Goal: Task Accomplishment & Management: Use online tool/utility

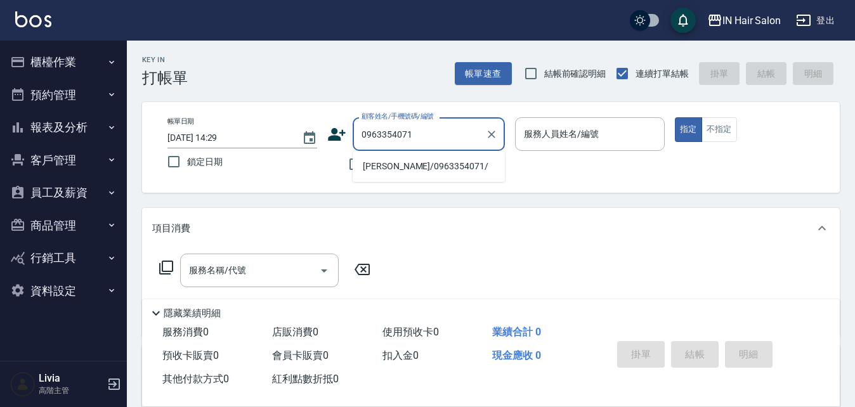
click at [399, 162] on li "[PERSON_NAME]/0963354071/" at bounding box center [428, 166] width 152 height 21
type input "[PERSON_NAME]/0963354071/"
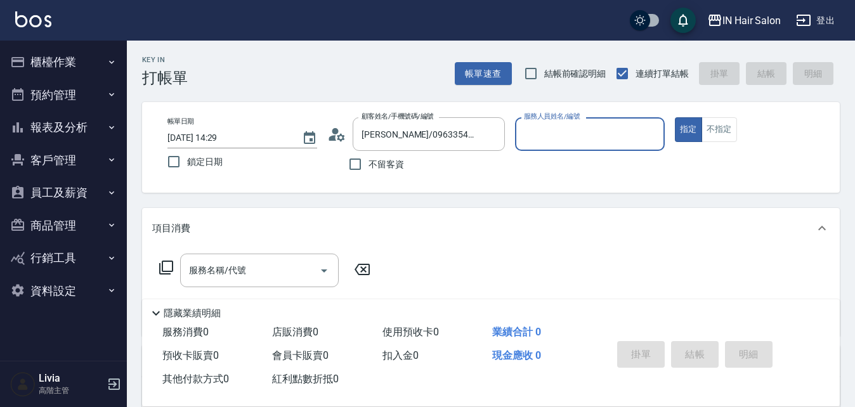
type input "8號店長Livia-8"
click at [164, 265] on icon at bounding box center [165, 267] width 15 height 15
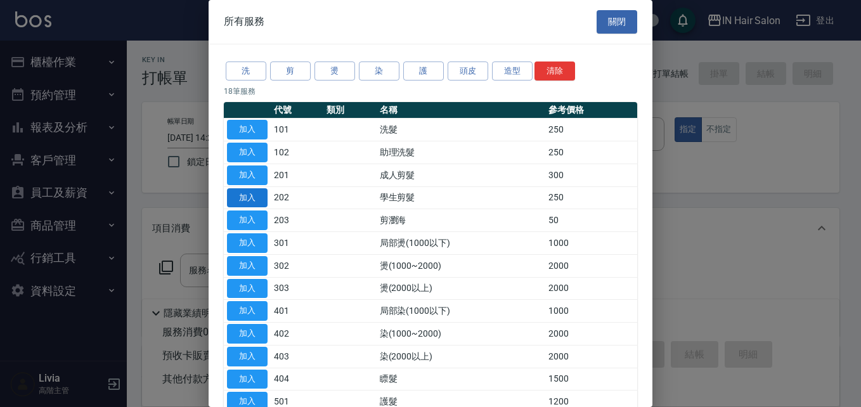
drag, startPoint x: 242, startPoint y: 196, endPoint x: 207, endPoint y: 229, distance: 47.5
click at [240, 197] on button "加入" at bounding box center [247, 198] width 41 height 20
type input "學生剪髮(202)"
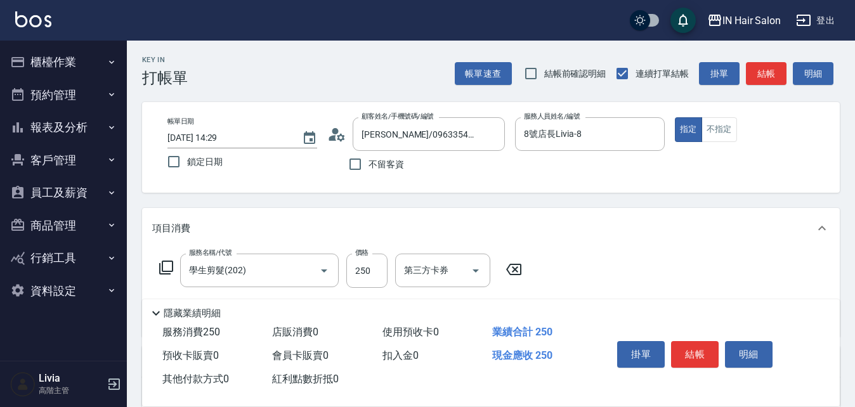
click at [167, 264] on icon at bounding box center [165, 267] width 15 height 15
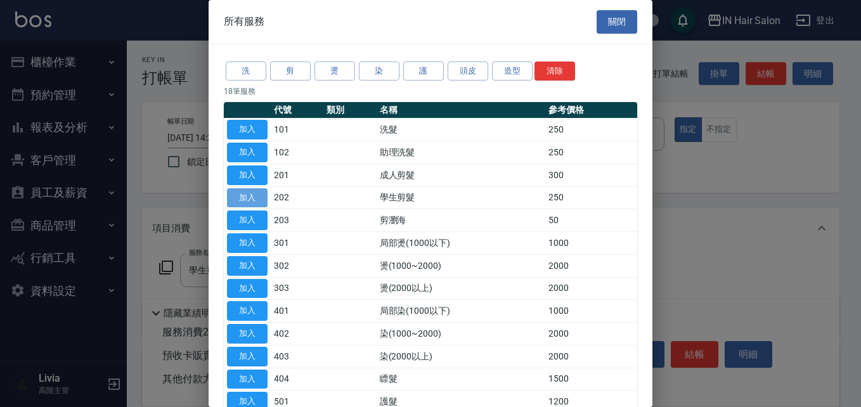
click at [257, 195] on button "加入" at bounding box center [247, 198] width 41 height 20
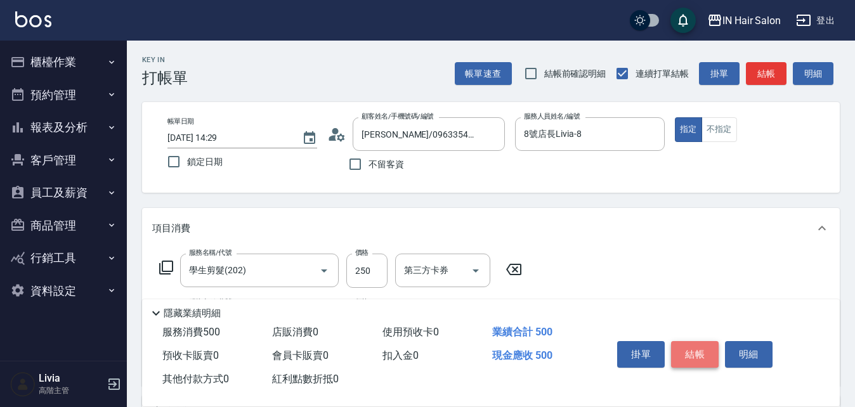
click at [704, 349] on button "結帳" at bounding box center [695, 354] width 48 height 27
type input "[DATE] 14:30"
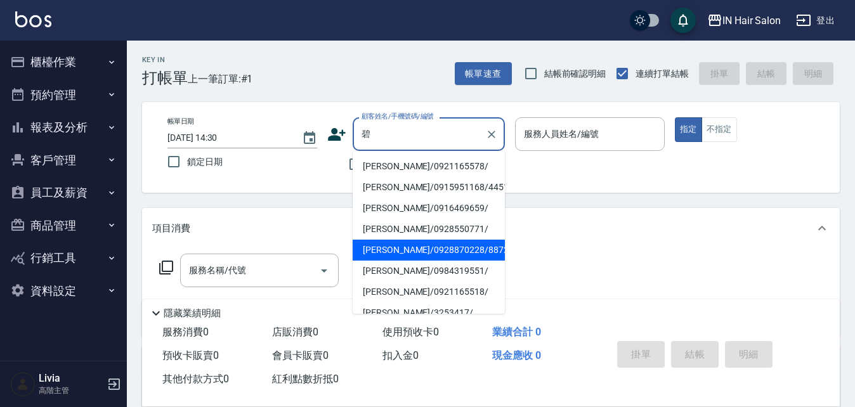
click at [378, 245] on li "[PERSON_NAME]/0928870228/887282" at bounding box center [428, 250] width 152 height 21
type input "[PERSON_NAME]/0928870228/887282"
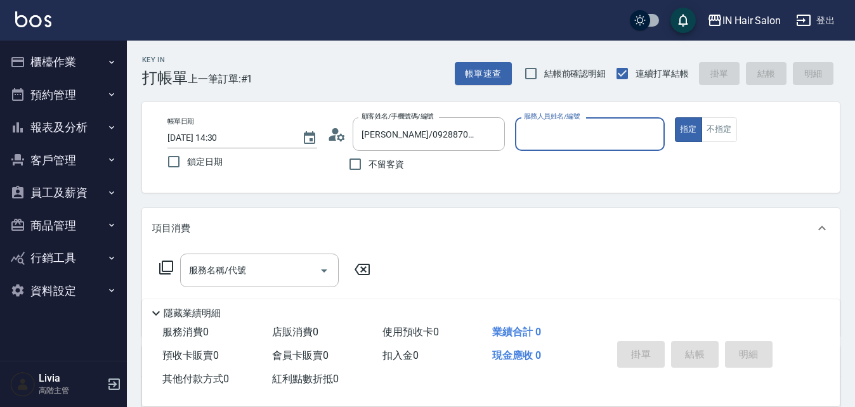
type input "8號店長Livia-8"
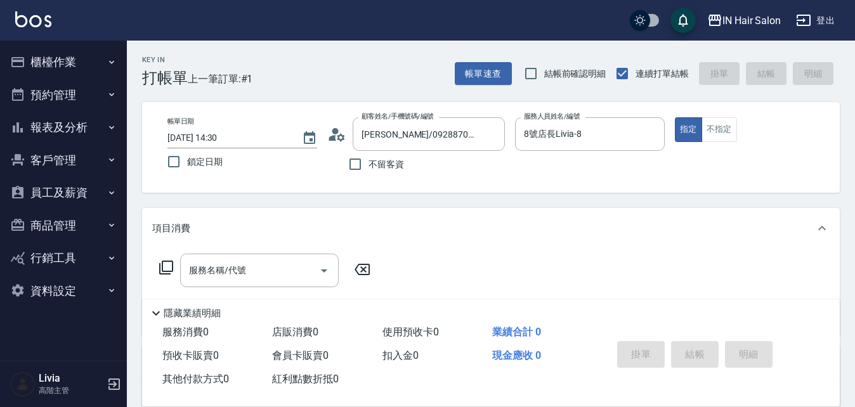
click at [167, 266] on icon at bounding box center [165, 267] width 15 height 15
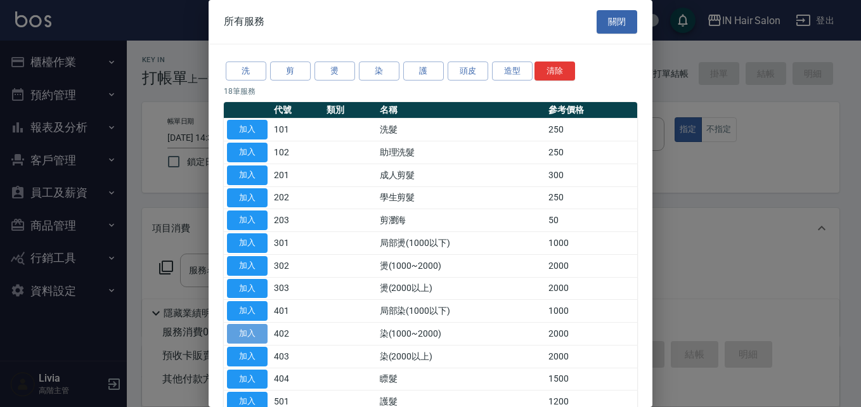
click at [249, 332] on button "加入" at bounding box center [247, 334] width 41 height 20
type input "染(1000~2000)(402)"
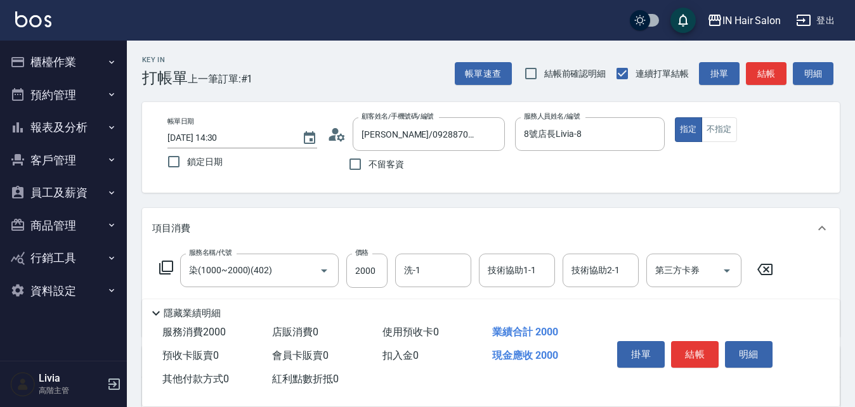
click at [165, 267] on icon at bounding box center [165, 267] width 15 height 15
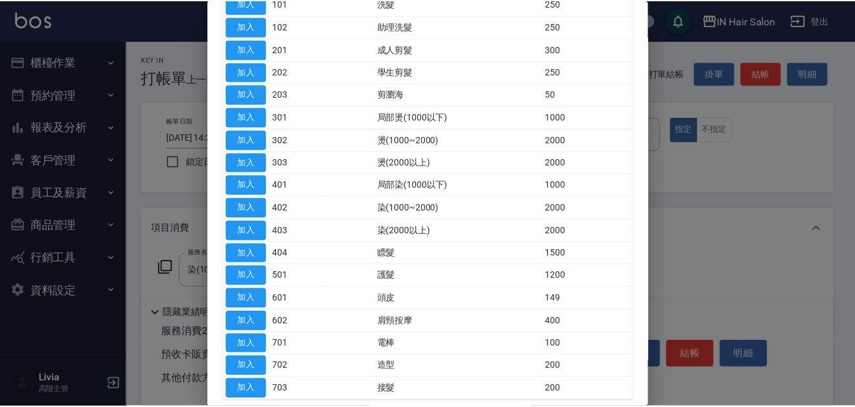
scroll to position [127, 0]
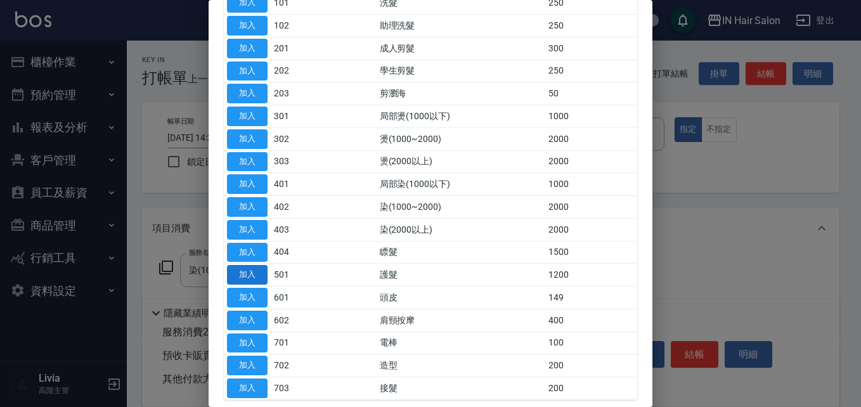
click at [242, 271] on button "加入" at bounding box center [247, 275] width 41 height 20
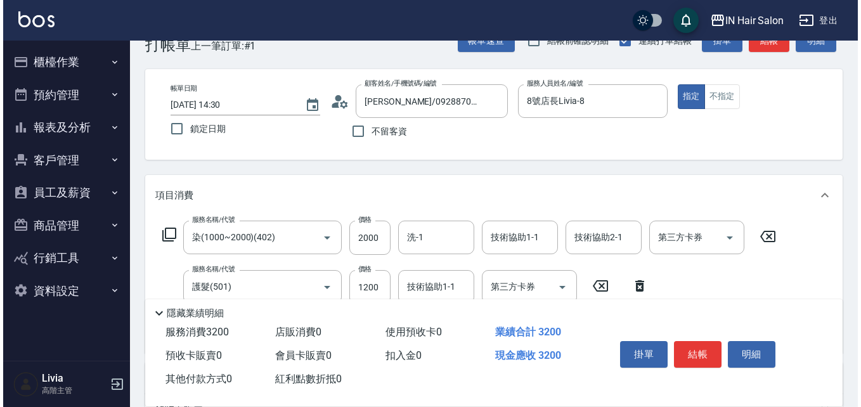
scroll to position [63, 0]
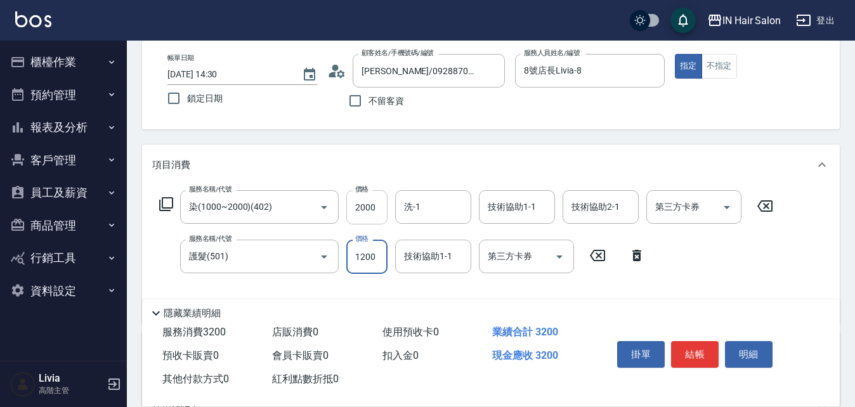
click at [373, 210] on input "2000" at bounding box center [366, 207] width 41 height 34
type input "1500"
click at [376, 259] on input "1200" at bounding box center [366, 257] width 41 height 34
type input "2100"
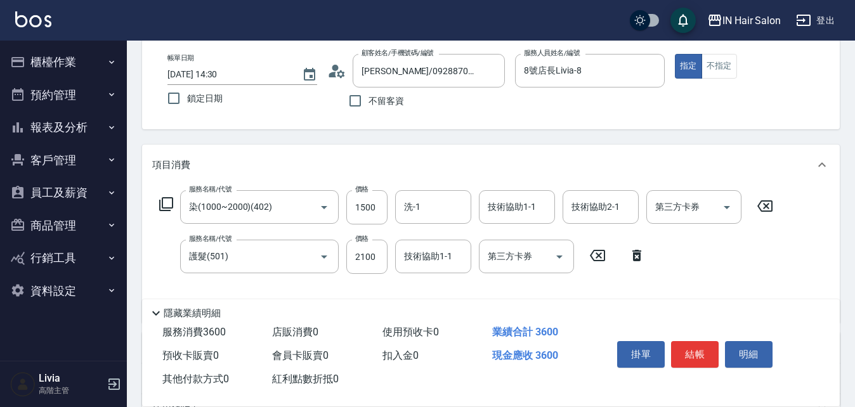
click at [329, 281] on div "服務名稱/代號 染(1000~2000)(402) 服務名稱/代號 價格 1500 價格 洗-1 洗-1 技術協助1-1 技術協助1-1 技術協助2-1 技術…" at bounding box center [466, 251] width 628 height 122
click at [690, 345] on button "結帳" at bounding box center [695, 354] width 48 height 27
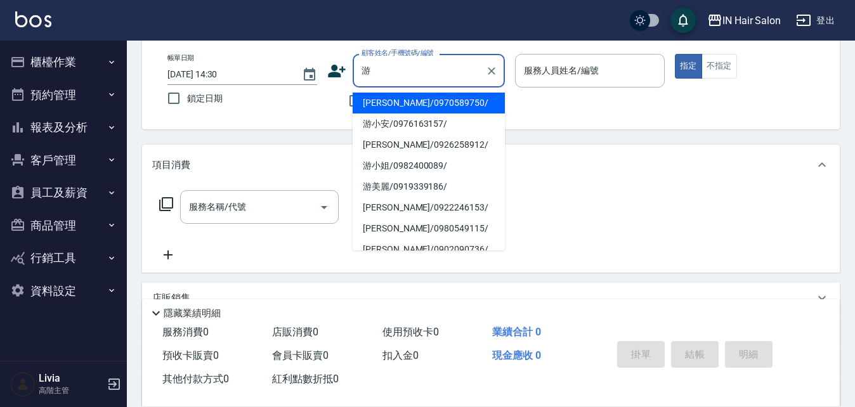
click at [418, 98] on li "[PERSON_NAME]/0970589750/" at bounding box center [428, 103] width 152 height 21
type input "[PERSON_NAME]/0970589750/"
type input "8號店長Livia-8"
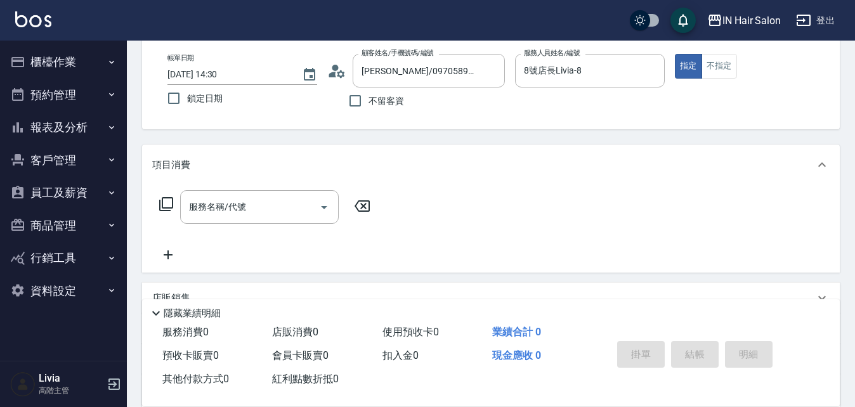
click at [167, 202] on icon at bounding box center [165, 204] width 15 height 15
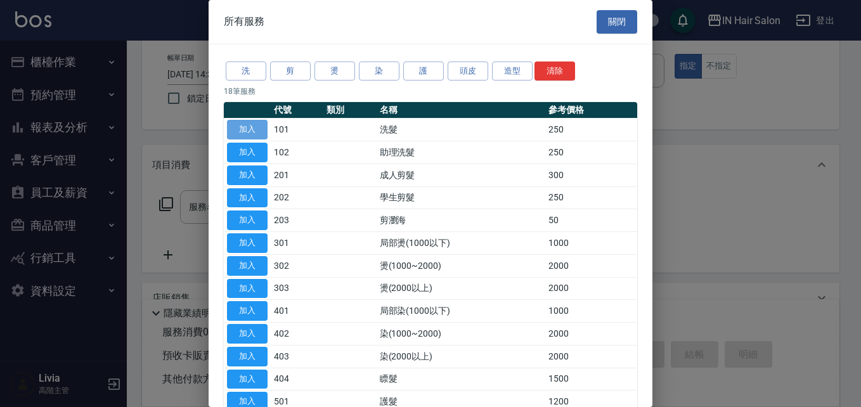
click at [237, 130] on button "加入" at bounding box center [247, 130] width 41 height 20
type input "洗髮(101)"
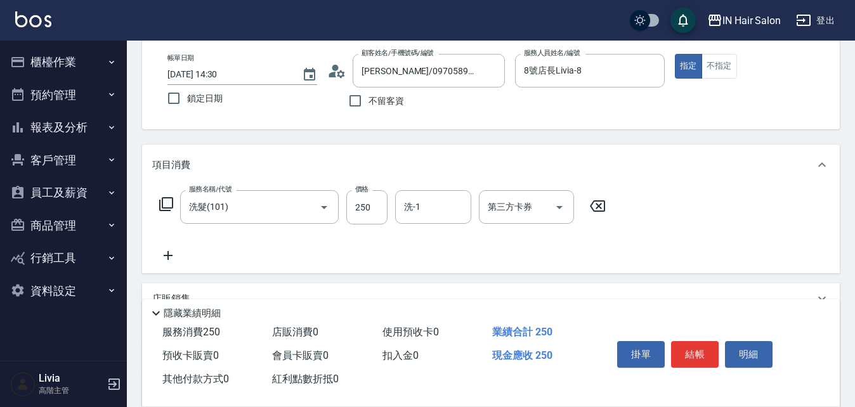
click at [388, 207] on div "服務名稱/代號 洗髮(101) 服務名稱/代號 價格 250 價格 洗-1 洗-1 第三方卡券 第三方卡券" at bounding box center [382, 207] width 461 height 34
click at [383, 205] on input "250" at bounding box center [366, 207] width 41 height 34
type input "300"
click at [300, 250] on div "服務名稱/代號 洗髮(101) 服務名稱/代號 價格 300 價格 洗-1 洗-1 第三方卡券 第三方卡券" at bounding box center [382, 226] width 461 height 73
click at [698, 346] on button "結帳" at bounding box center [695, 354] width 48 height 27
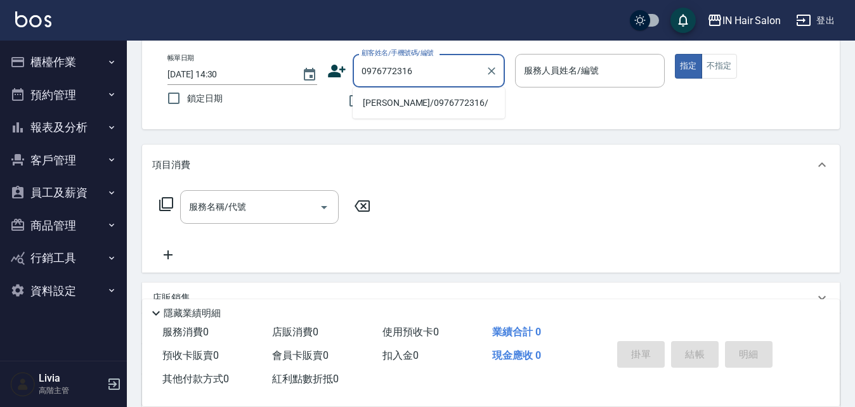
click at [389, 105] on li "[PERSON_NAME]/0976772316/" at bounding box center [428, 103] width 152 height 21
type input "[PERSON_NAME]/0976772316/"
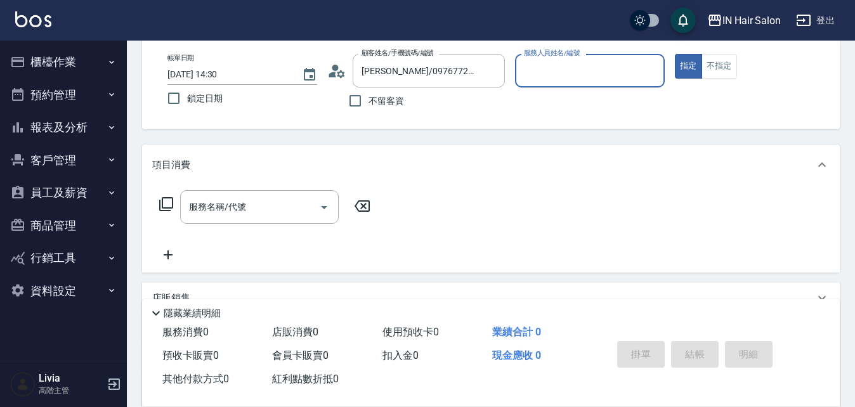
type input "6號設計師[PERSON_NAME]-6"
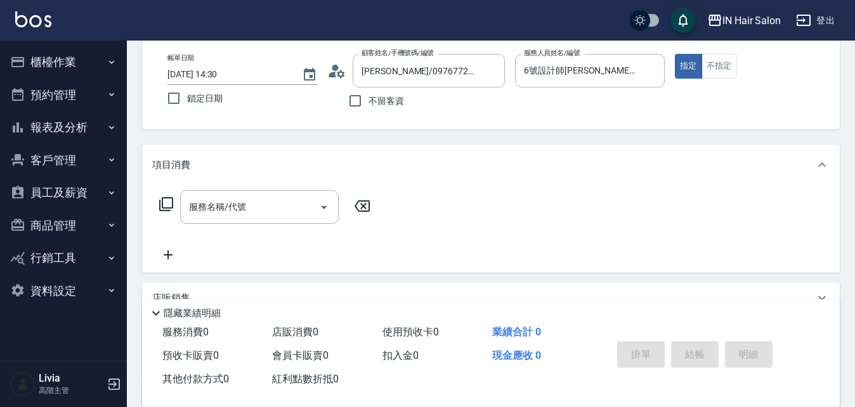
click at [165, 203] on icon at bounding box center [165, 204] width 15 height 15
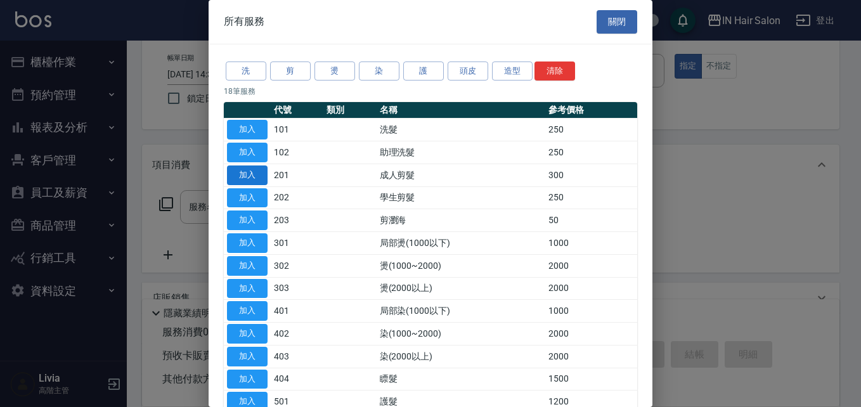
click at [251, 171] on button "加入" at bounding box center [247, 175] width 41 height 20
type input "成人剪髮(201)"
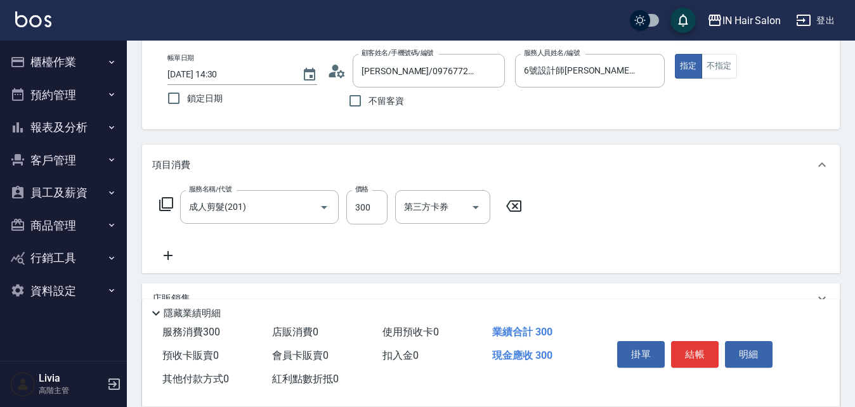
click at [162, 201] on icon at bounding box center [166, 204] width 14 height 14
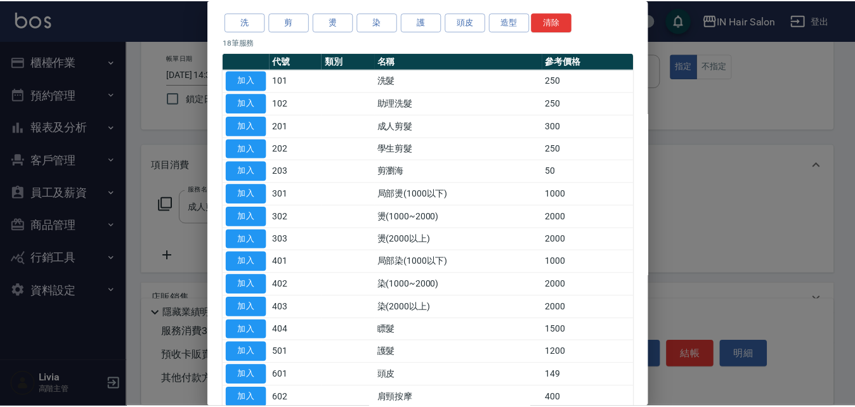
scroll to position [190, 0]
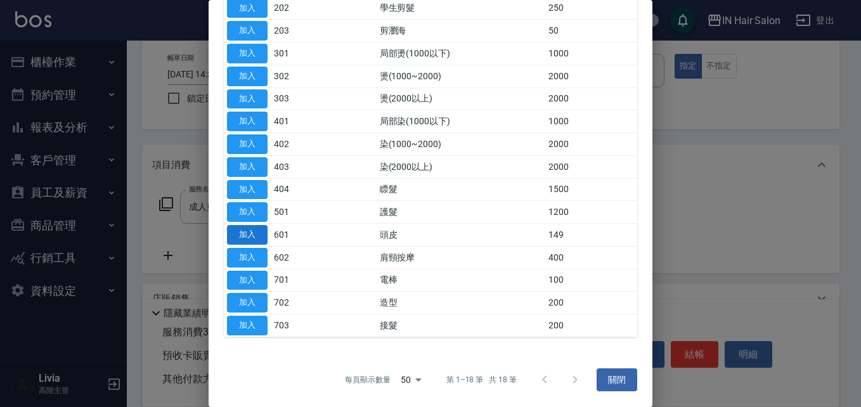
click at [257, 231] on button "加入" at bounding box center [247, 235] width 41 height 20
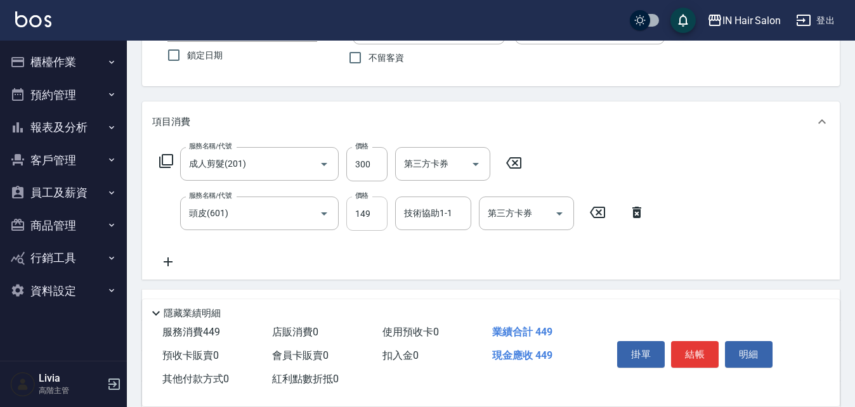
scroll to position [127, 0]
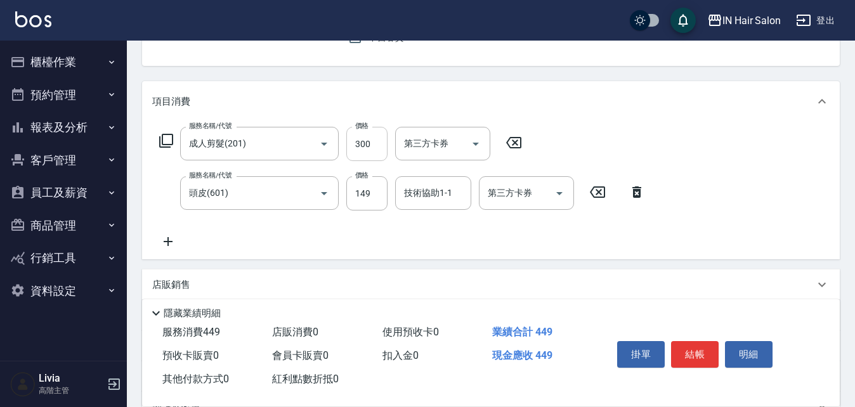
click at [374, 155] on input "300" at bounding box center [366, 144] width 41 height 34
type input "400"
click at [370, 196] on input "149" at bounding box center [366, 193] width 41 height 34
type input "1200"
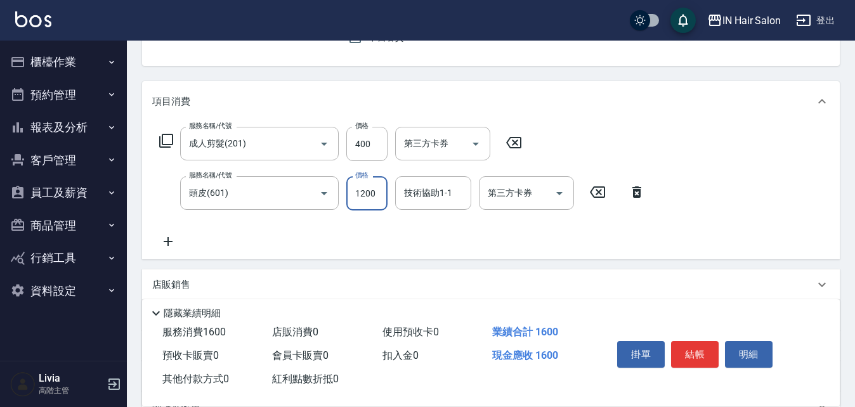
click at [313, 228] on div "服務名稱/代號 成人剪髮(201) 服務名稱/代號 價格 400 價格 第三方卡券 第三方卡券 服務名稱/代號 頭皮(601) 服務名稱/代號 價格 1200…" at bounding box center [402, 188] width 500 height 122
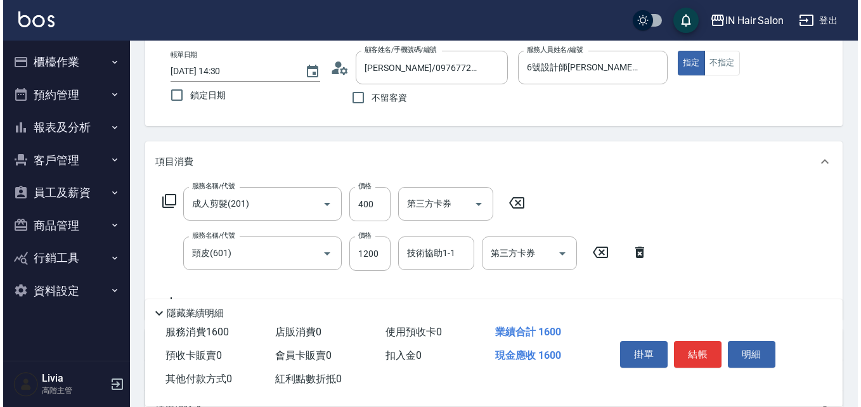
scroll to position [0, 0]
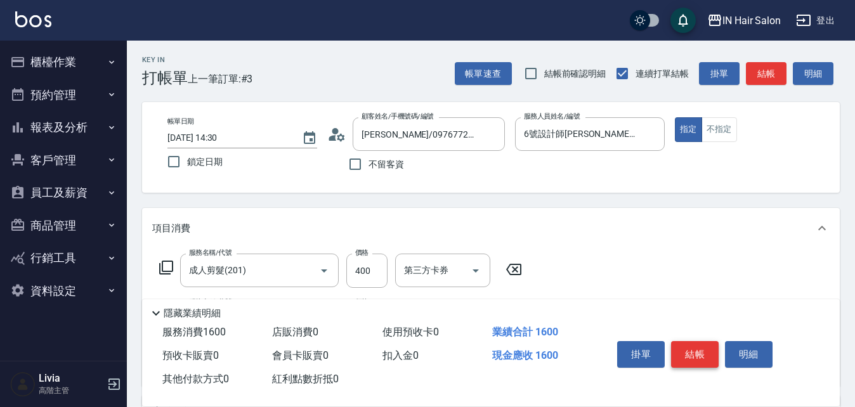
click at [700, 345] on button "結帳" at bounding box center [695, 354] width 48 height 27
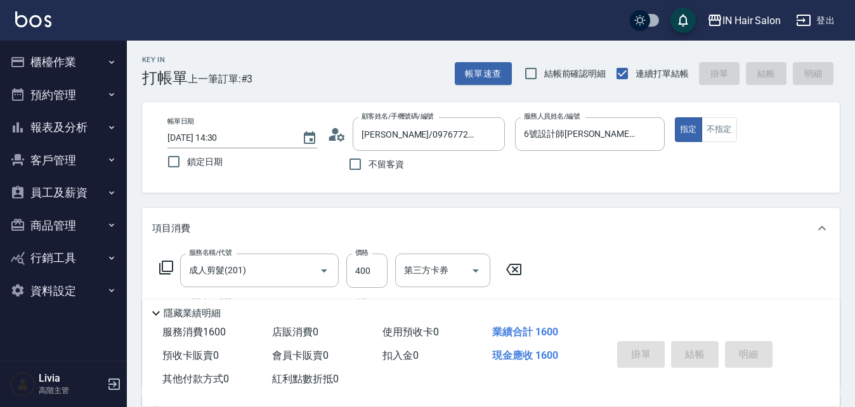
type input "[DATE] 14:31"
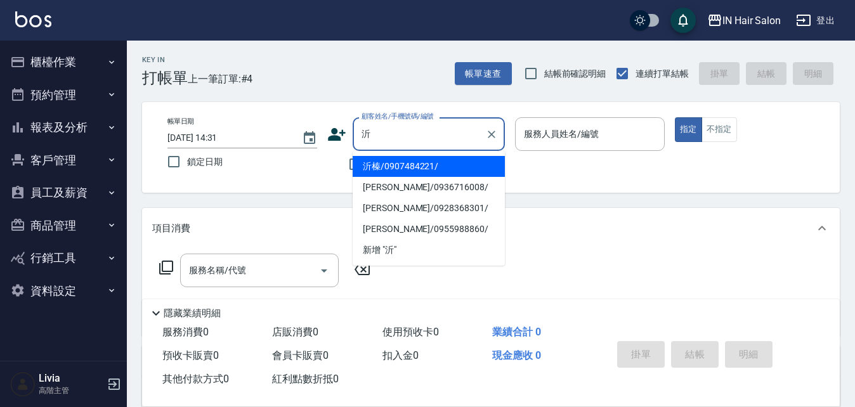
click at [371, 165] on li "沂榛/0907484221/" at bounding box center [428, 166] width 152 height 21
type input "沂榛/0907484221/"
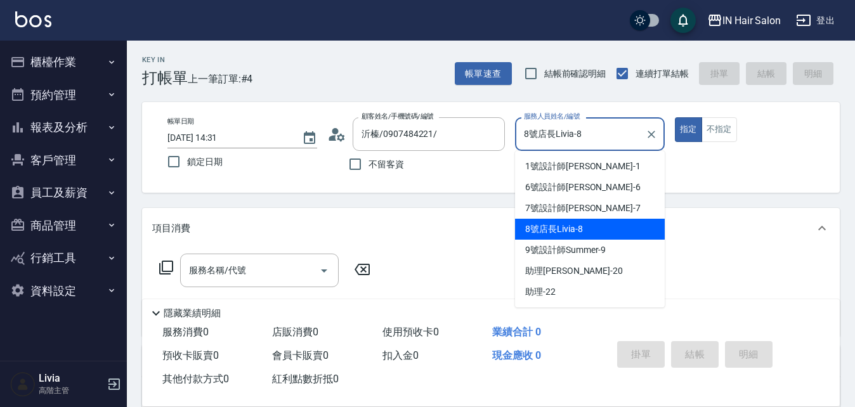
click at [597, 130] on input "8號店長Livia-8" at bounding box center [579, 134] width 119 height 22
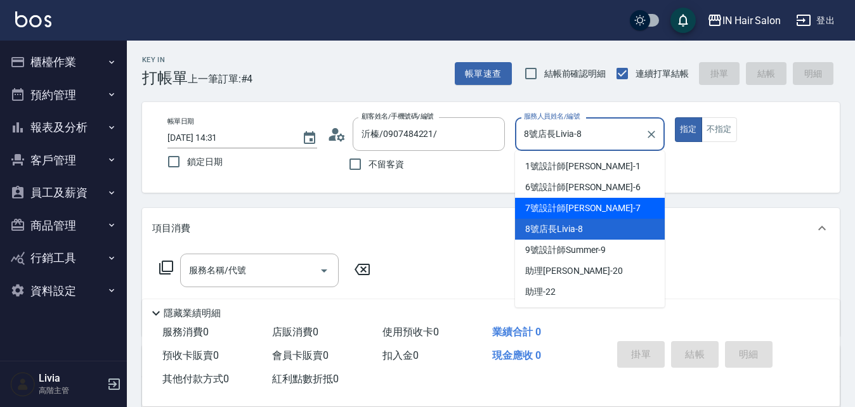
click at [548, 207] on span "7號設計師[PERSON_NAME] -7" at bounding box center [582, 208] width 115 height 13
type input "7號設計師[PERSON_NAME]-7"
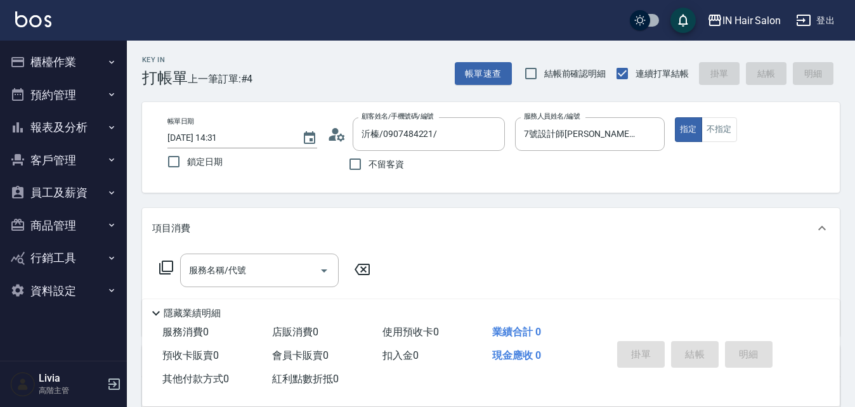
click at [162, 268] on icon at bounding box center [166, 268] width 14 height 14
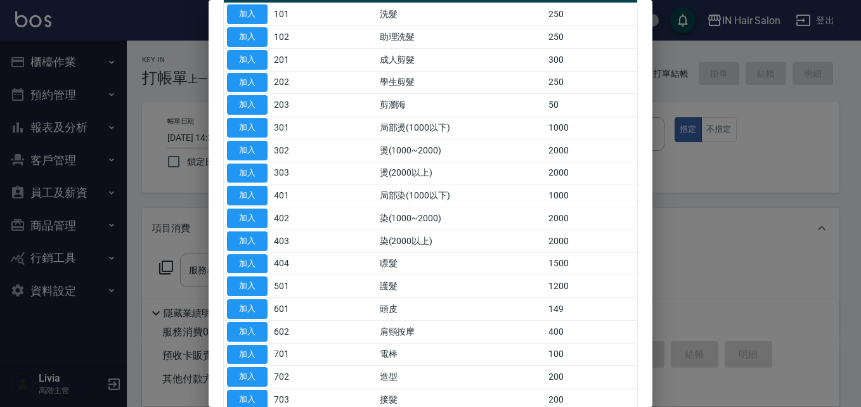
scroll to position [127, 0]
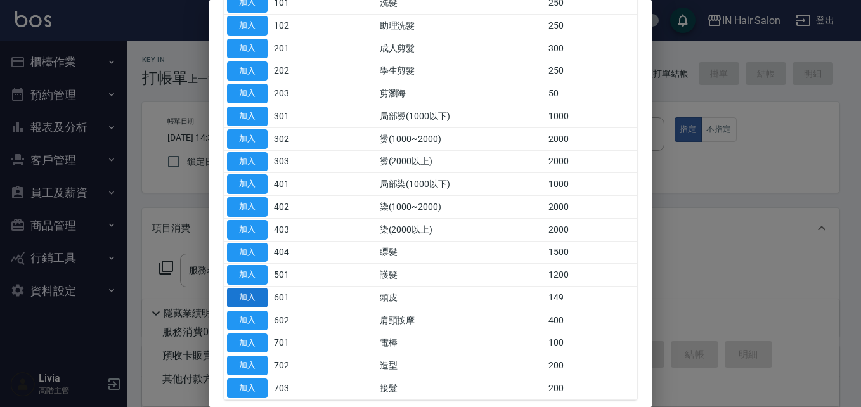
click at [249, 291] on button "加入" at bounding box center [247, 298] width 41 height 20
type input "頭皮(601)"
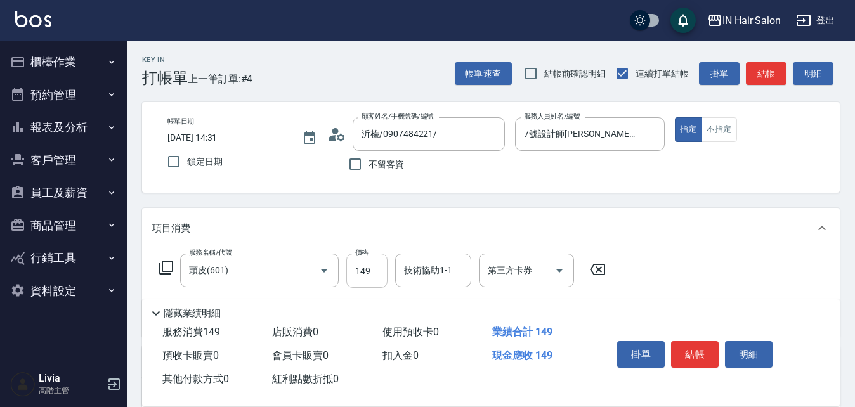
click at [375, 267] on input "149" at bounding box center [366, 271] width 41 height 34
type input "1500"
click at [700, 271] on div "服務名稱/代號 頭皮(601) 服務名稱/代號 價格 1500 價格 技術協助1-1 技術協助1-1 第三方卡券 第三方卡券" at bounding box center [490, 293] width 697 height 88
click at [698, 348] on button "結帳" at bounding box center [695, 354] width 48 height 27
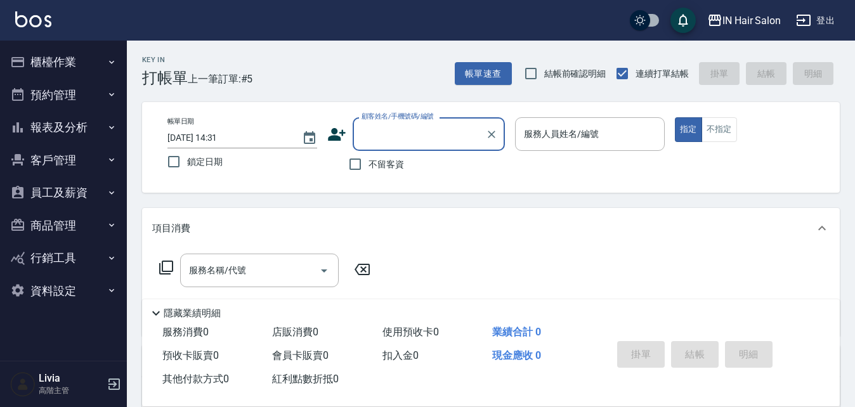
click at [436, 136] on input "顧客姓名/手機號碼/編號" at bounding box center [419, 134] width 122 height 22
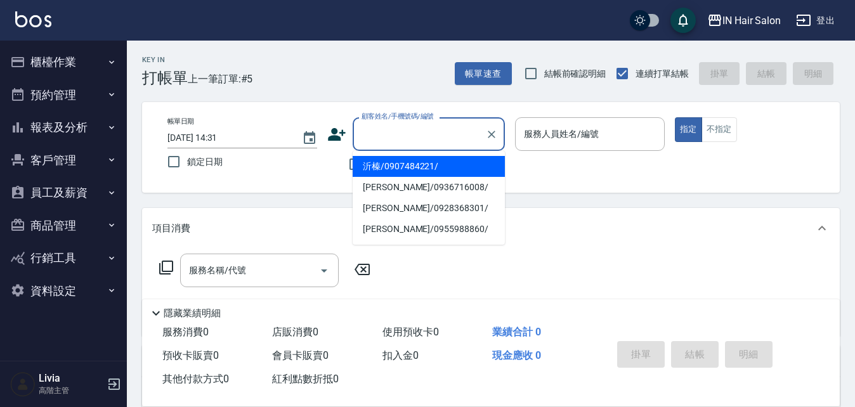
click at [387, 167] on li "沂榛/0907484221/" at bounding box center [428, 166] width 152 height 21
type input "沂榛/0907484221/"
type input "8號店長Livia-8"
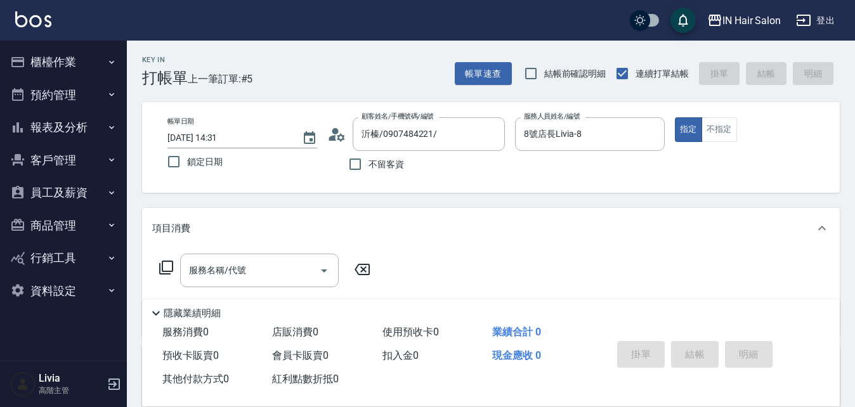
click at [169, 263] on icon at bounding box center [165, 267] width 15 height 15
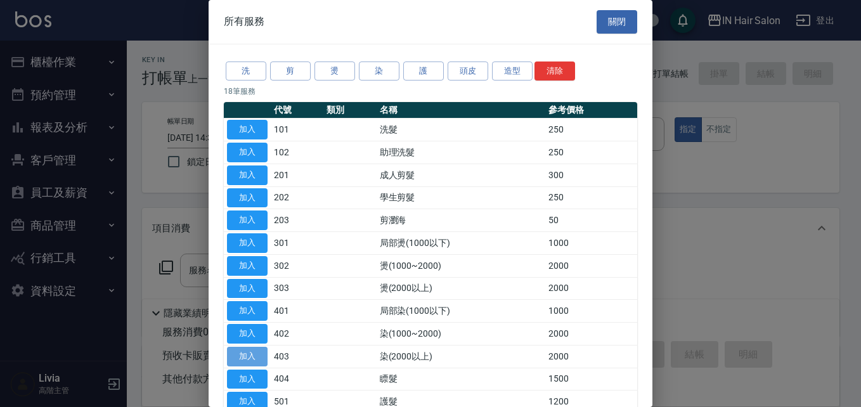
click at [252, 351] on button "加入" at bounding box center [247, 357] width 41 height 20
type input "染(2000以上)(403)"
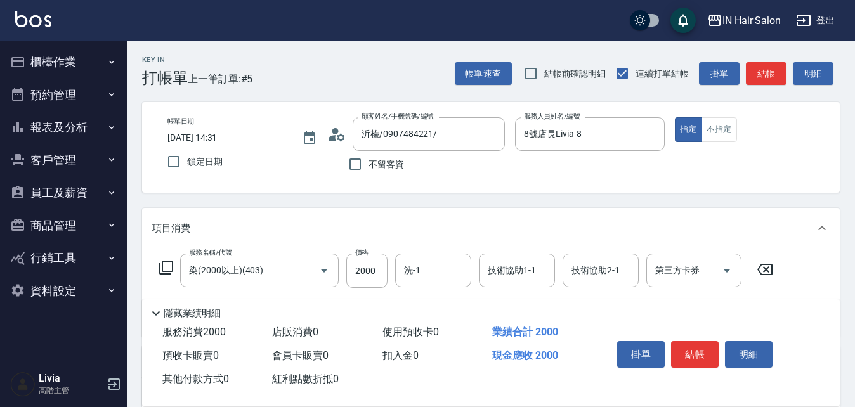
click at [162, 264] on icon at bounding box center [166, 268] width 14 height 14
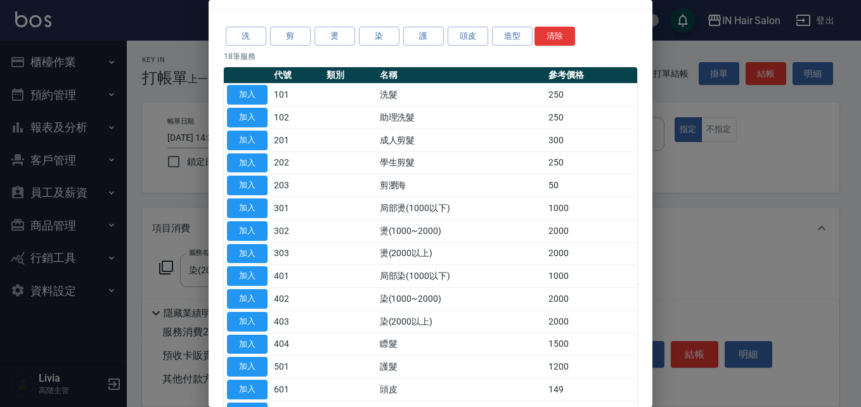
scroll to position [63, 0]
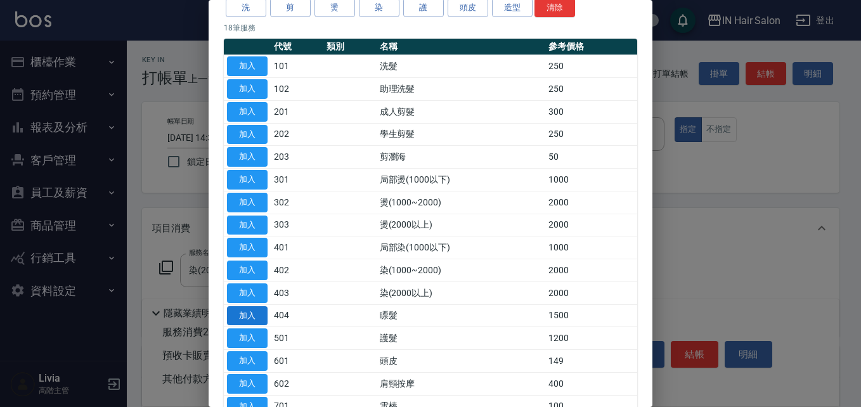
click at [245, 314] on button "加入" at bounding box center [247, 316] width 41 height 20
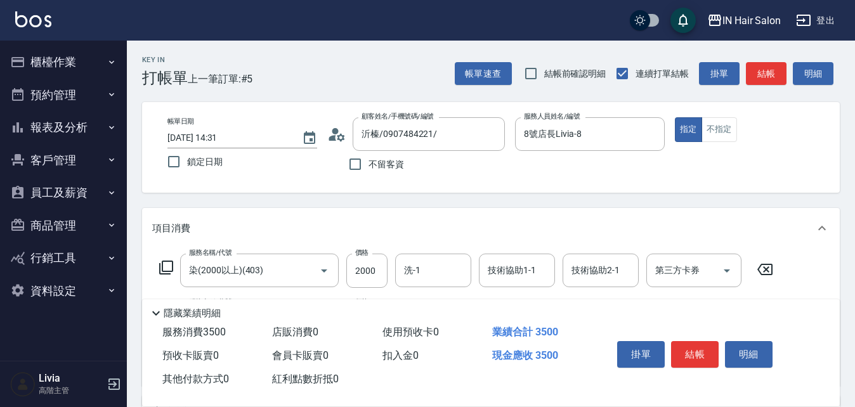
click at [165, 262] on icon at bounding box center [166, 268] width 14 height 14
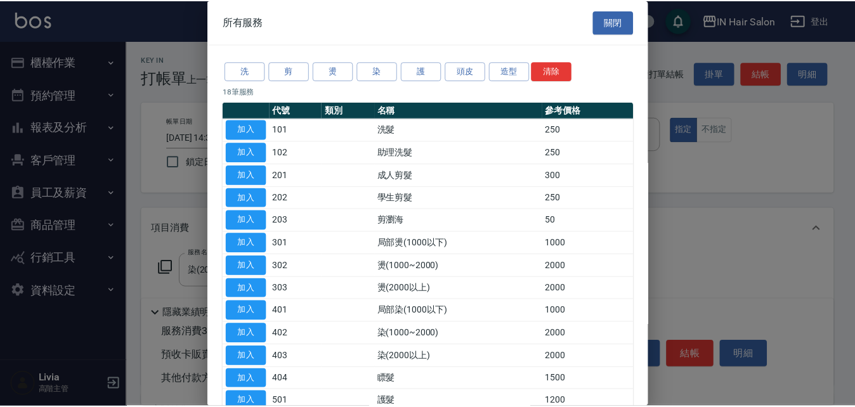
scroll to position [127, 0]
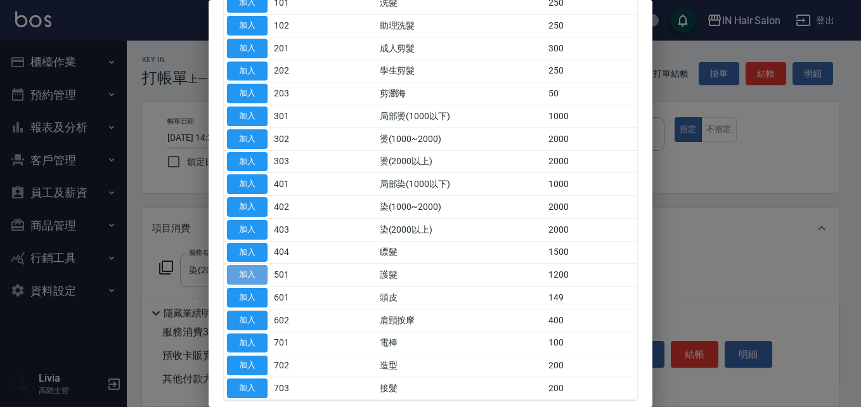
click at [254, 270] on button "加入" at bounding box center [247, 275] width 41 height 20
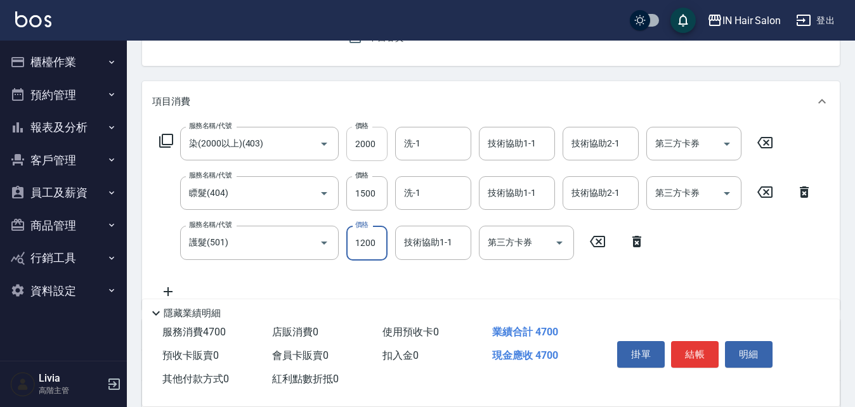
click at [381, 144] on input "2000" at bounding box center [366, 144] width 41 height 34
type input "2500"
click at [378, 195] on input "1500" at bounding box center [366, 193] width 41 height 34
type input "2000"
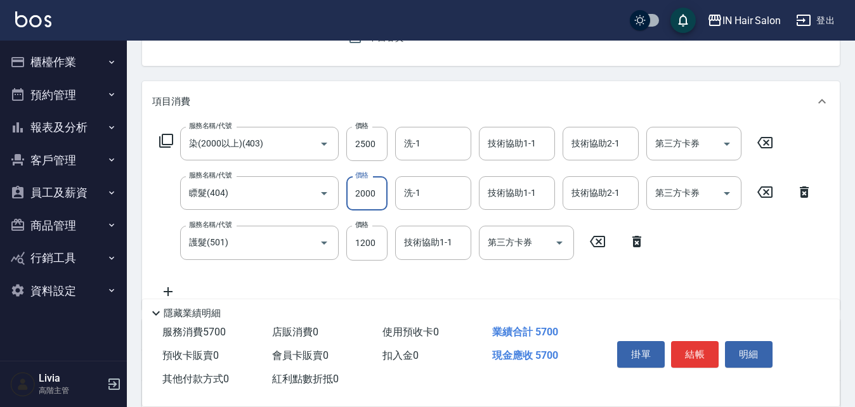
drag, startPoint x: 307, startPoint y: 277, endPoint x: 316, endPoint y: 273, distance: 9.9
click at [307, 277] on div "服務名稱/代號 染(2000以上)(403) 服務名稱/代號 價格 2500 價格 洗-1 洗-1 技術協助1-1 技術協助1-1 技術協助2-1 技術協助2…" at bounding box center [486, 213] width 668 height 172
click at [374, 242] on input "1200" at bounding box center [366, 243] width 41 height 34
type input "1600"
click at [321, 276] on div "服務名稱/代號 染(2000以上)(403) 服務名稱/代號 價格 2500 價格 洗-1 洗-1 技術協助1-1 技術協助1-1 技術協助2-1 技術協助2…" at bounding box center [486, 213] width 668 height 172
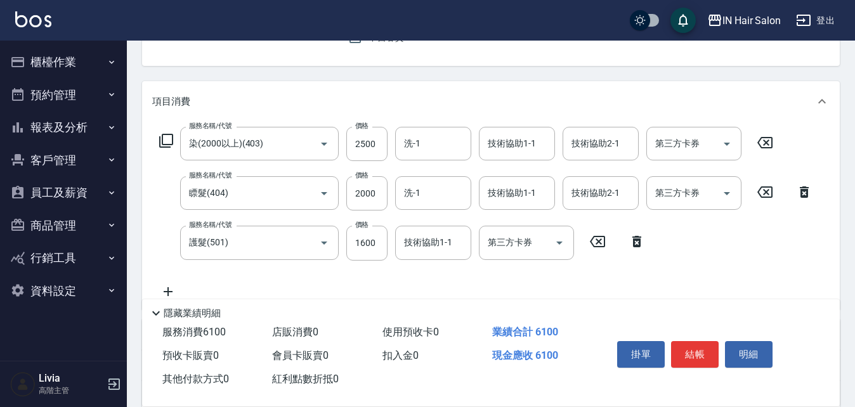
scroll to position [0, 0]
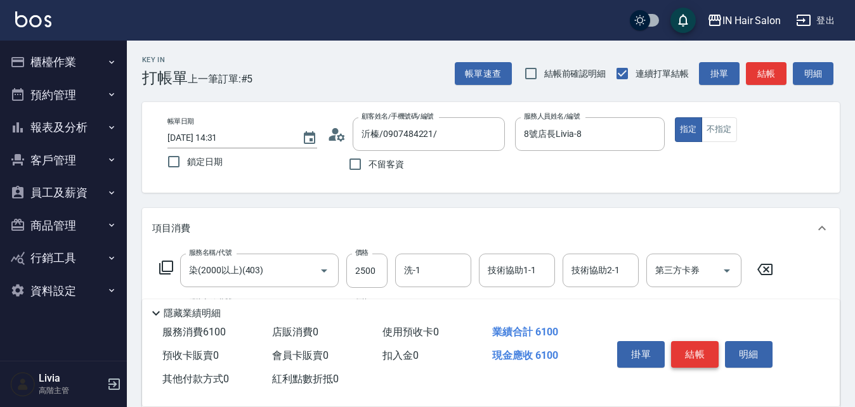
click at [700, 344] on button "結帳" at bounding box center [695, 354] width 48 height 27
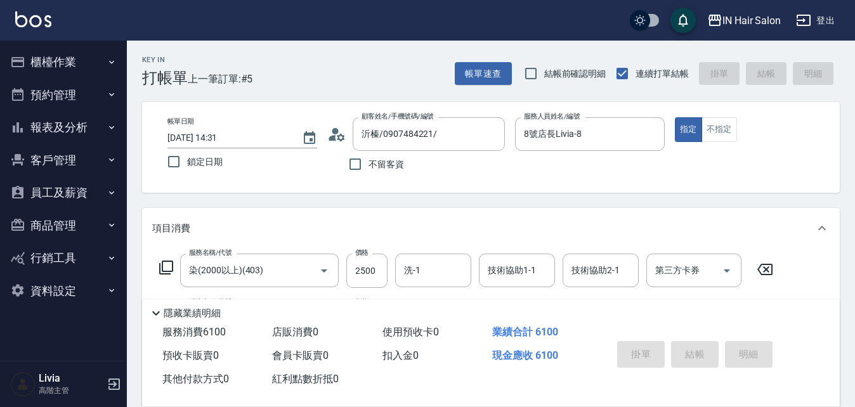
type input "[DATE] 14:32"
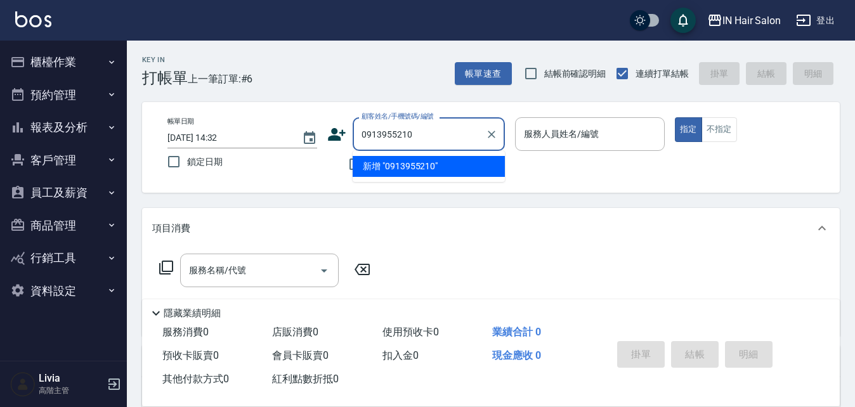
type input "0913955210"
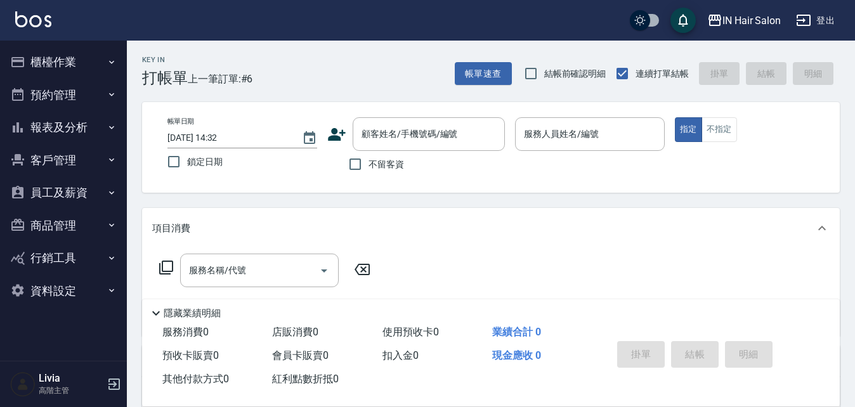
click at [399, 195] on div "Key In 打帳單 上一筆訂單:#6 帳單速查 結帳前確認明細 連續打單結帳 掛單 結帳 明細 帳單日期 [DATE] 14:32 鎖定日期 顧客姓名/手機…" at bounding box center [491, 330] width 728 height 579
click at [356, 165] on input "不留客資" at bounding box center [355, 164] width 27 height 27
checkbox input "true"
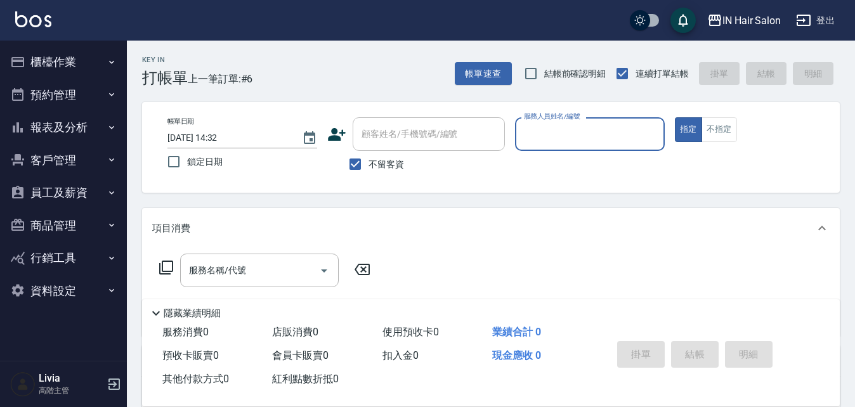
click at [588, 121] on div "服務人員姓名/編號" at bounding box center [590, 134] width 150 height 34
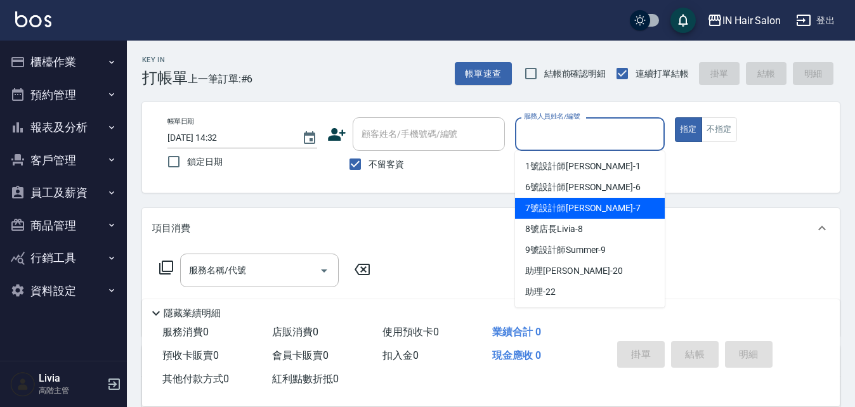
click at [546, 205] on span "7號設計師[PERSON_NAME] -7" at bounding box center [582, 208] width 115 height 13
type input "7號設計師[PERSON_NAME]-7"
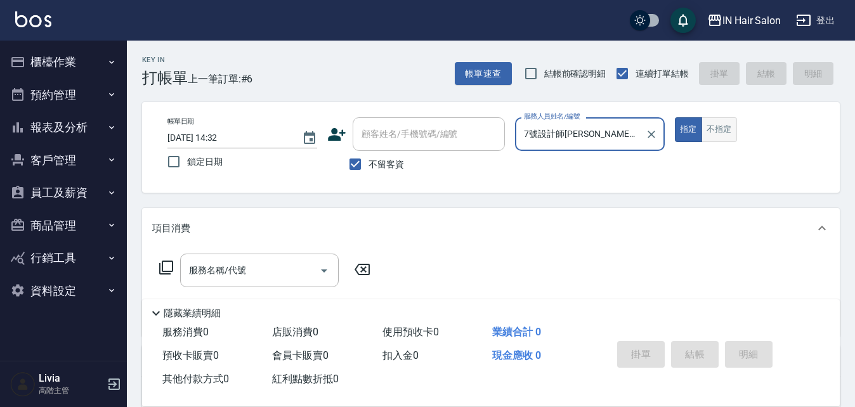
click at [727, 127] on button "不指定" at bounding box center [719, 129] width 36 height 25
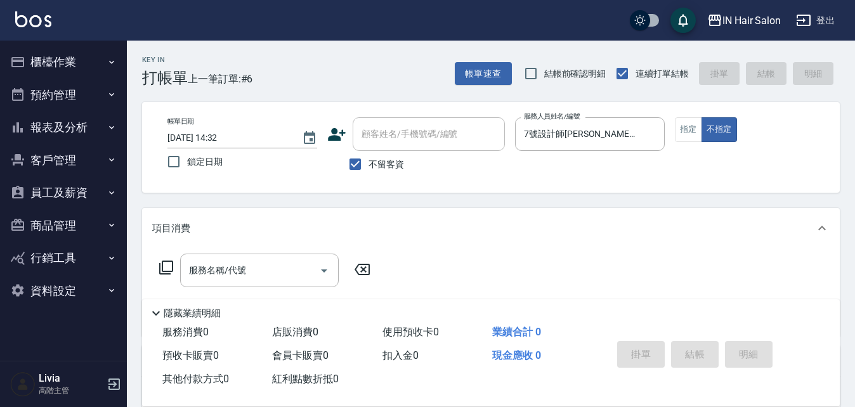
click at [165, 264] on icon at bounding box center [165, 267] width 15 height 15
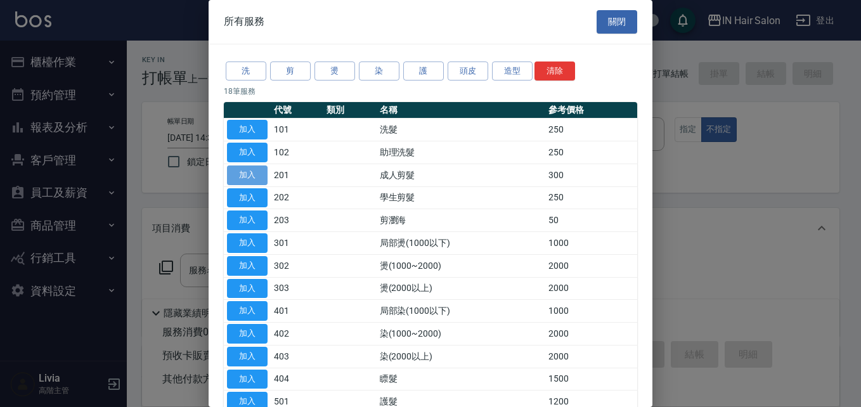
click at [250, 172] on button "加入" at bounding box center [247, 175] width 41 height 20
type input "成人剪髮(201)"
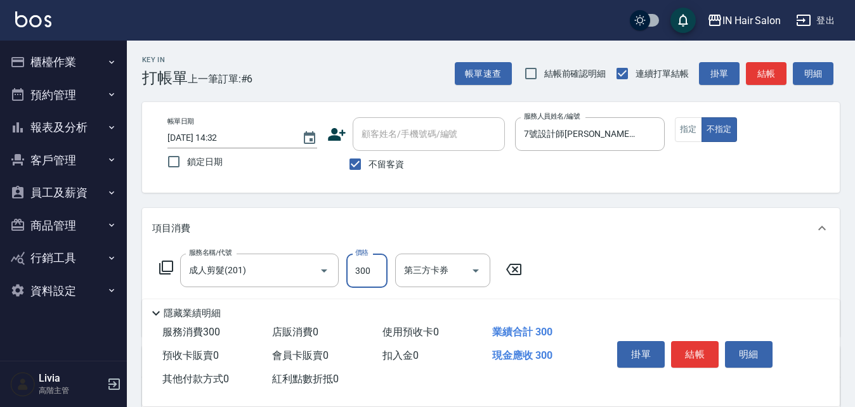
click at [377, 261] on input "300" at bounding box center [366, 271] width 41 height 34
type input "400"
click at [645, 259] on div "服務名稱/代號 成人剪髮(201) 服務名稱/代號 價格 400 價格 第三方卡券 第三方卡券" at bounding box center [490, 293] width 697 height 88
click at [694, 348] on button "結帳" at bounding box center [695, 354] width 48 height 27
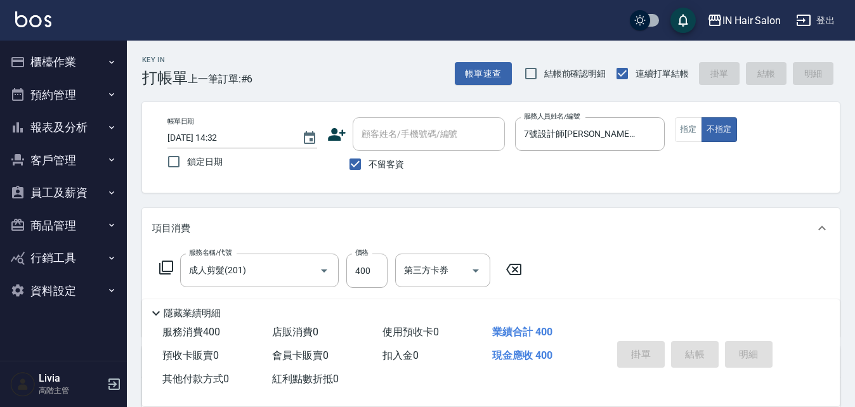
type input "[DATE] 14:33"
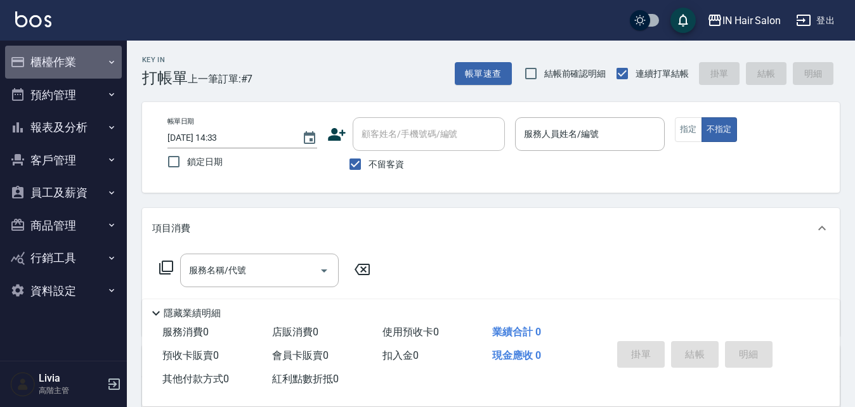
click at [60, 58] on button "櫃檯作業" at bounding box center [63, 62] width 117 height 33
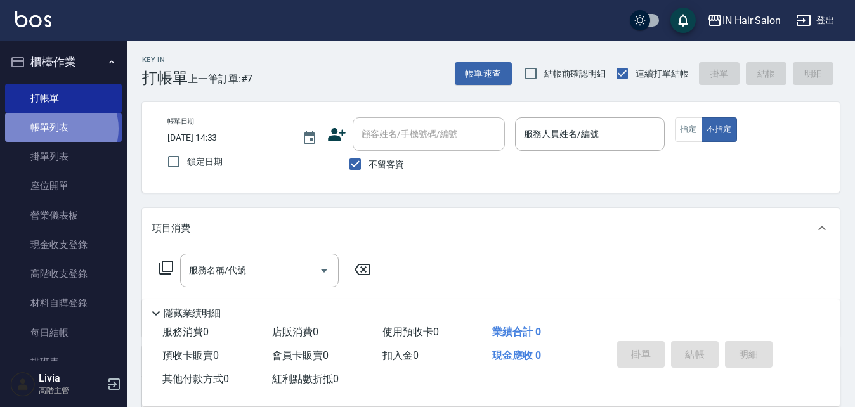
click at [60, 129] on link "帳單列表" at bounding box center [63, 127] width 117 height 29
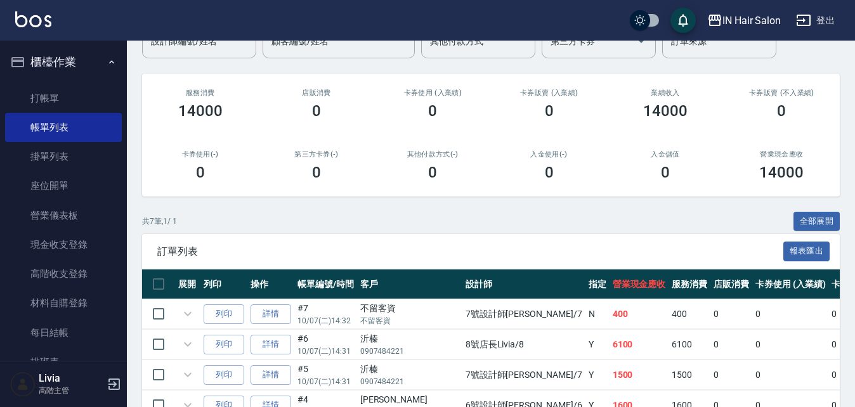
scroll to position [190, 0]
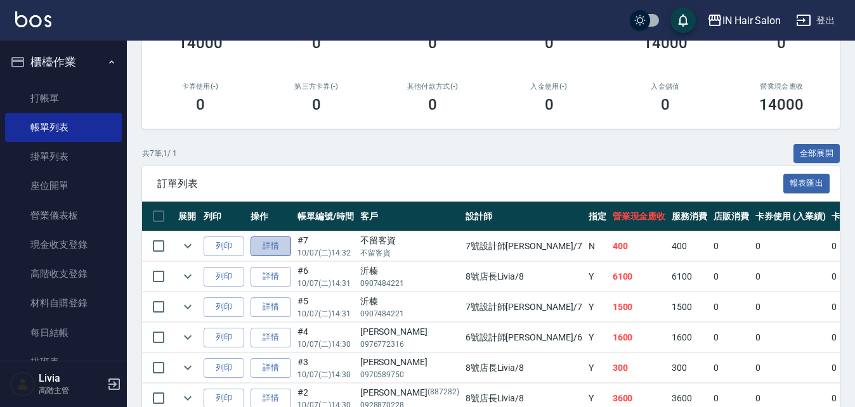
click at [281, 243] on link "詳情" at bounding box center [270, 246] width 41 height 20
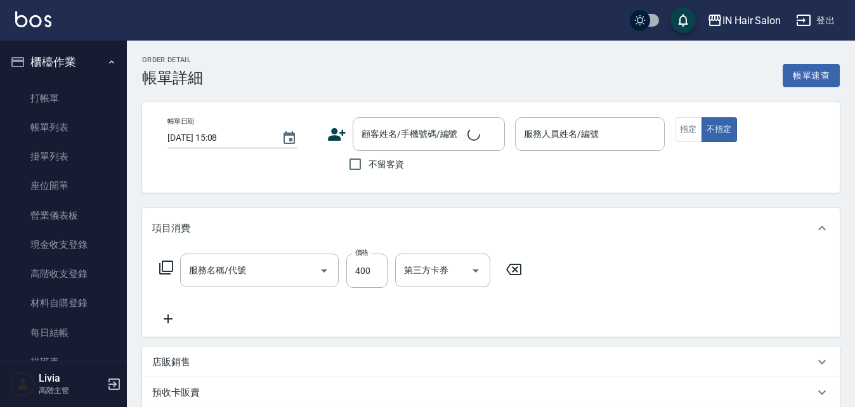
type input "成人剪髮(201)"
type input "[DATE] 14:32"
checkbox input "true"
type input "7號設計師[PERSON_NAME]-7"
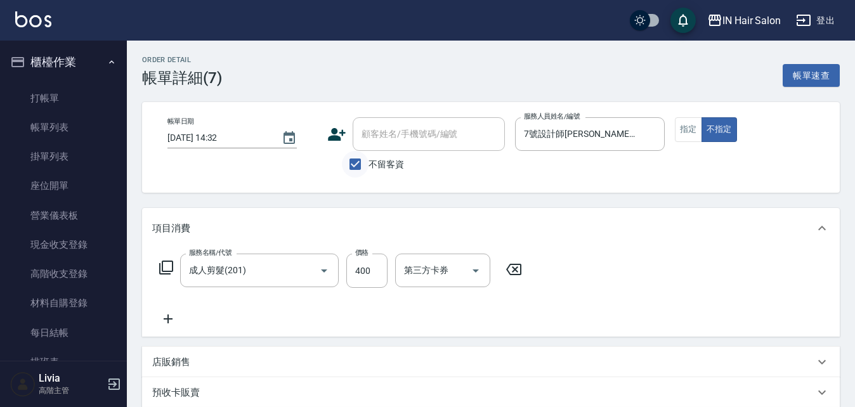
click at [357, 164] on input "不留客資" at bounding box center [355, 164] width 27 height 27
checkbox input "false"
click at [335, 131] on icon at bounding box center [337, 134] width 18 height 13
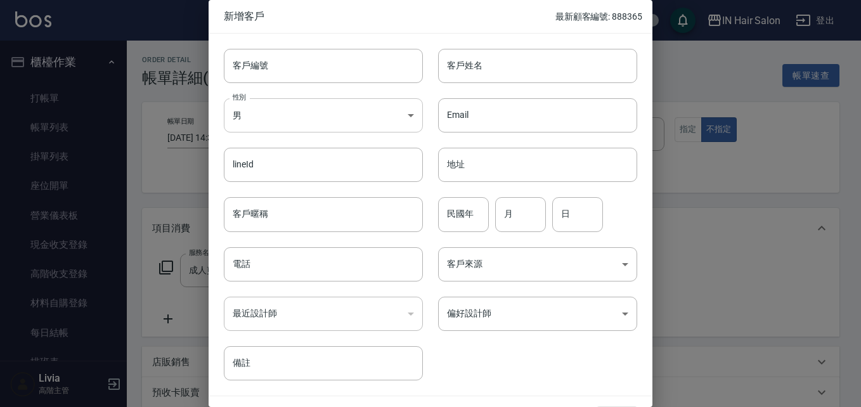
click at [271, 120] on body "IN Hair Salon 登出 櫃檯作業 打帳單 帳單列表 掛單列表 座位開單 營業儀表板 現金收支登錄 高階收支登錄 材料自購登錄 每日結帳 排班表 現場…" at bounding box center [430, 315] width 861 height 630
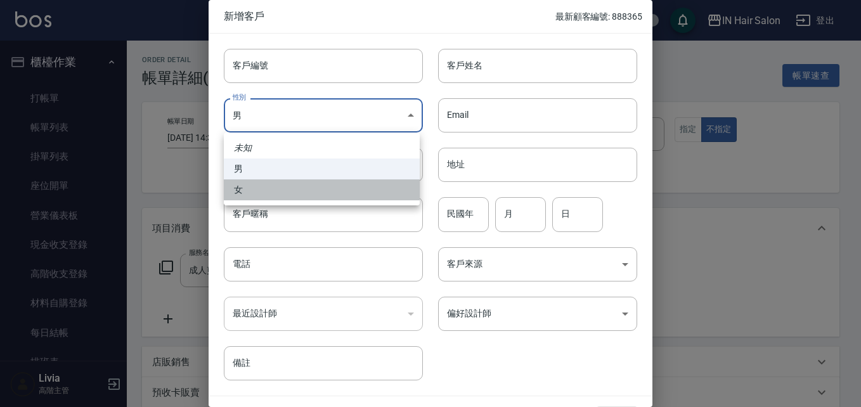
drag, startPoint x: 241, startPoint y: 191, endPoint x: 262, endPoint y: 193, distance: 21.1
click at [241, 191] on li "女" at bounding box center [322, 189] width 196 height 21
type input "[DEMOGRAPHIC_DATA]"
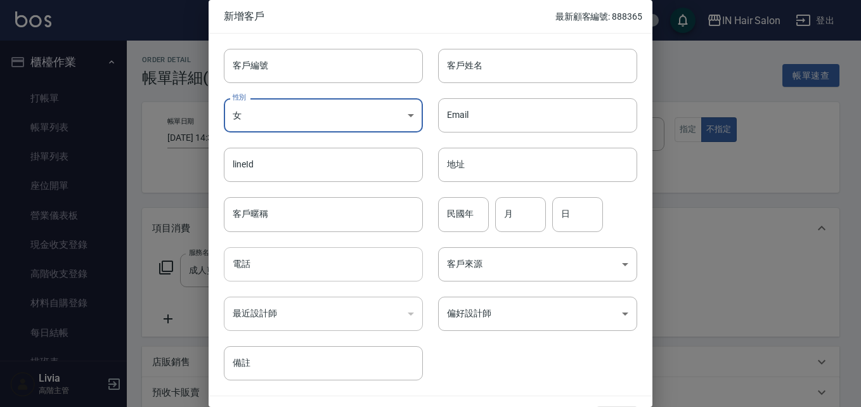
drag, startPoint x: 256, startPoint y: 265, endPoint x: 267, endPoint y: 265, distance: 10.8
click at [256, 265] on input "電話" at bounding box center [323, 264] width 199 height 34
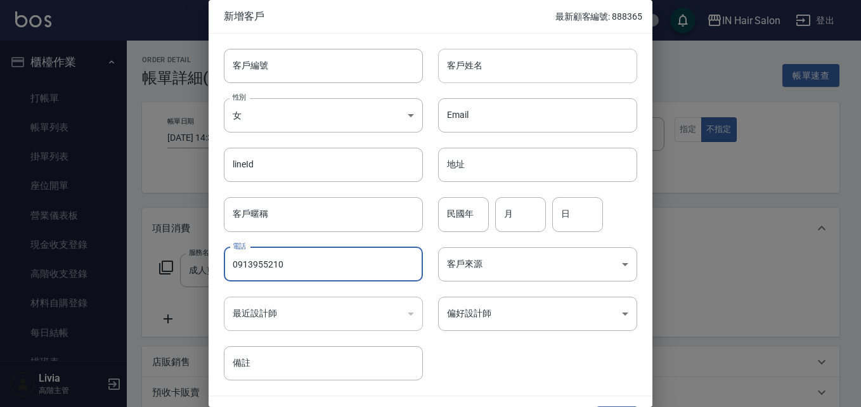
type input "0913955210"
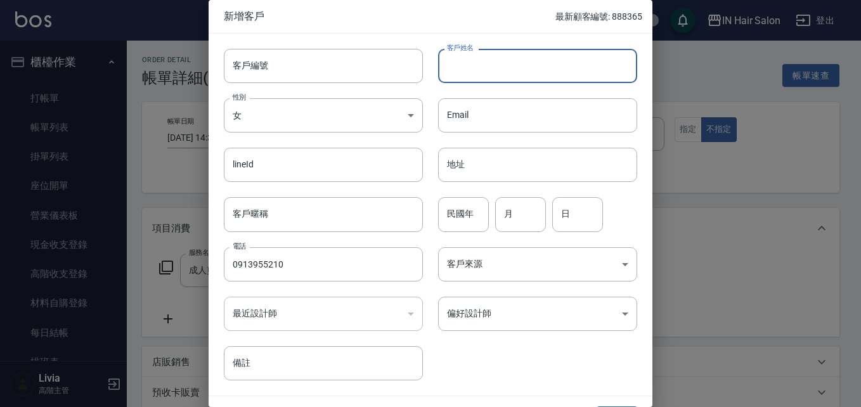
click at [493, 70] on input "客戶姓名" at bounding box center [537, 66] width 199 height 34
type input "[PERSON_NAME]"
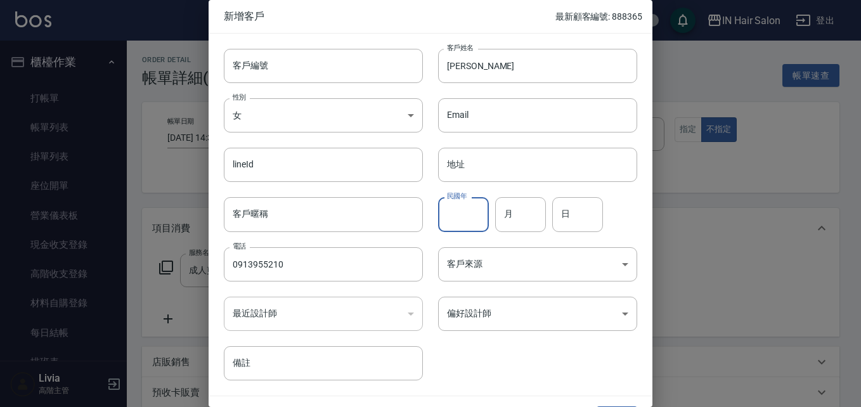
click at [472, 216] on input "民國年" at bounding box center [463, 214] width 51 height 34
type input "71"
click at [517, 209] on input "月" at bounding box center [520, 214] width 51 height 34
type input "10"
click at [575, 212] on input "日" at bounding box center [577, 214] width 51 height 34
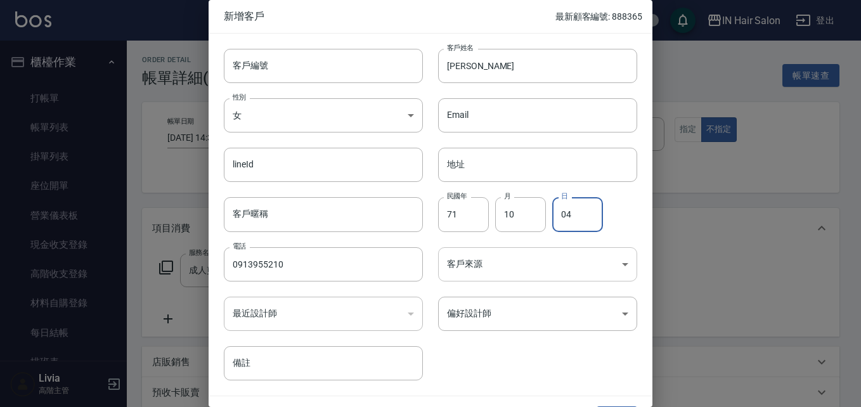
type input "04"
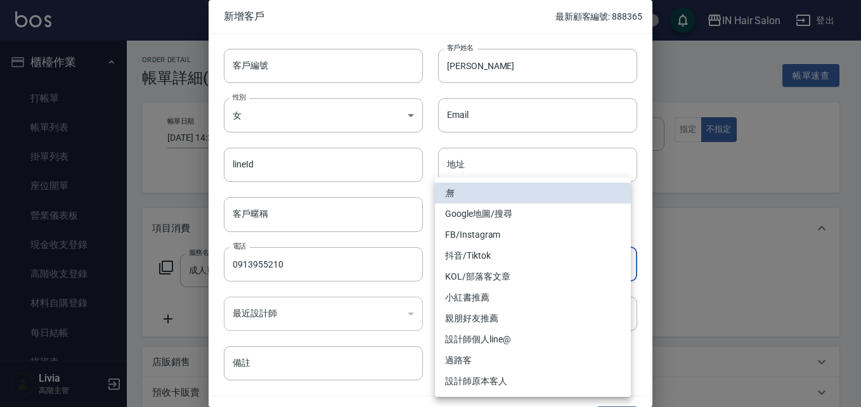
click at [470, 261] on body "IN Hair Salon 登出 櫃檯作業 打帳單 帳單列表 掛單列表 座位開單 營業儀表板 現金收支登錄 高階收支登錄 材料自購登錄 每日結帳 排班表 現場…" at bounding box center [430, 315] width 861 height 630
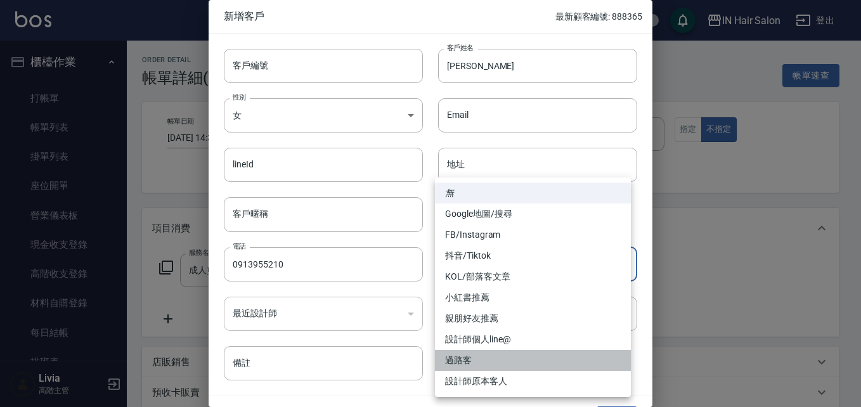
click at [472, 358] on li "過路客" at bounding box center [533, 360] width 196 height 21
type input "過路客"
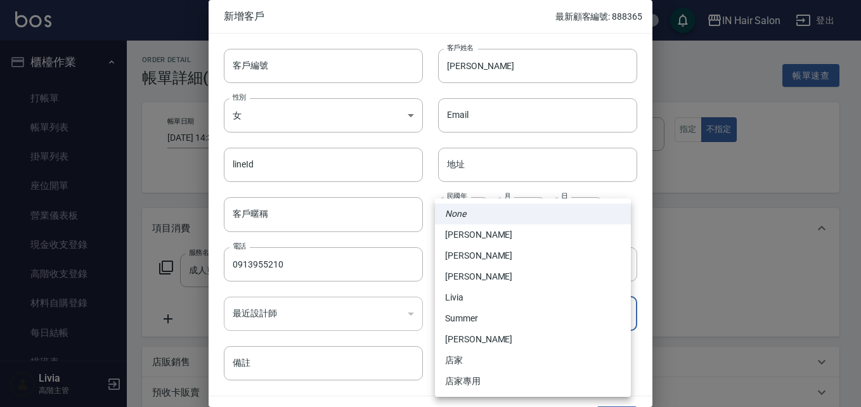
click at [494, 310] on body "IN Hair Salon 登出 櫃檯作業 打帳單 帳單列表 掛單列表 座位開單 營業儀表板 現金收支登錄 高階收支登錄 材料自購登錄 每日結帳 排班表 現場…" at bounding box center [430, 315] width 861 height 630
drag, startPoint x: 457, startPoint y: 277, endPoint x: 473, endPoint y: 292, distance: 21.5
click at [458, 277] on li "[PERSON_NAME]" at bounding box center [533, 276] width 196 height 21
type input "5fa1b0e4-73f5-432a-955e-73151ac510c3"
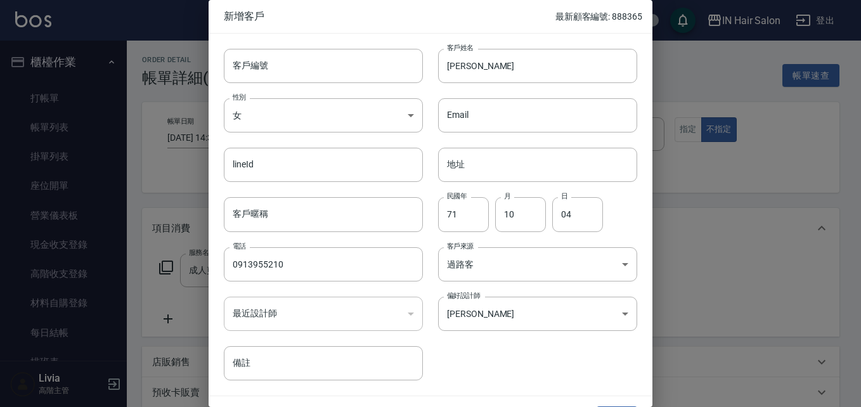
click at [513, 368] on div "客戶編號 客戶編號 客戶姓名 [PERSON_NAME]姓名 性別 女 [DEMOGRAPHIC_DATA] 性別 Email Email lineId li…" at bounding box center [423, 207] width 429 height 347
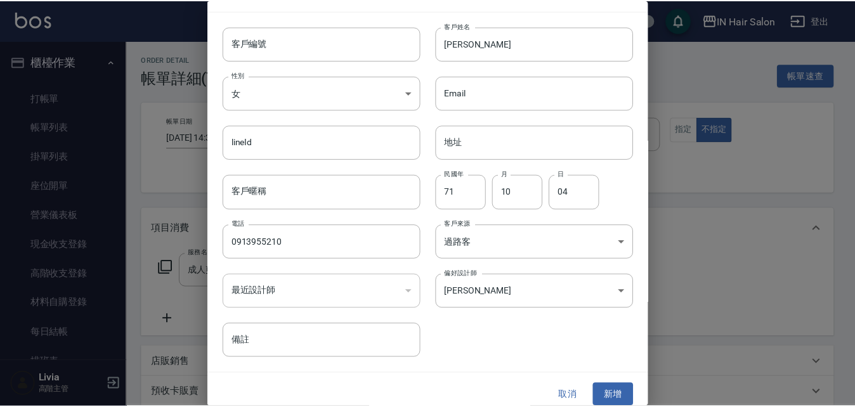
scroll to position [32, 0]
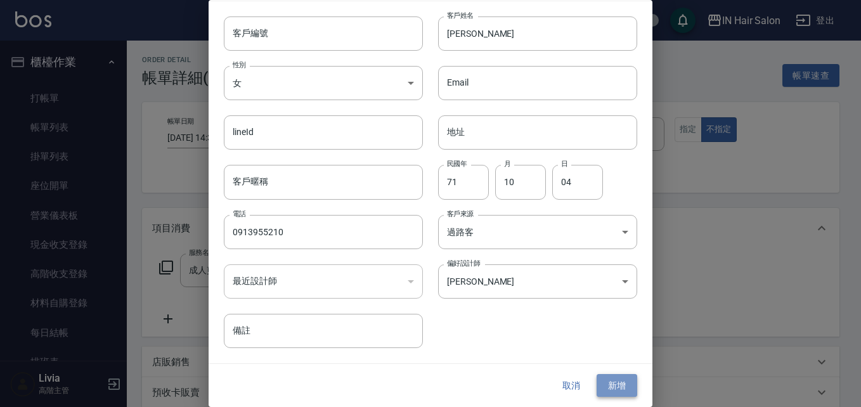
click at [612, 382] on button "新增" at bounding box center [617, 385] width 41 height 23
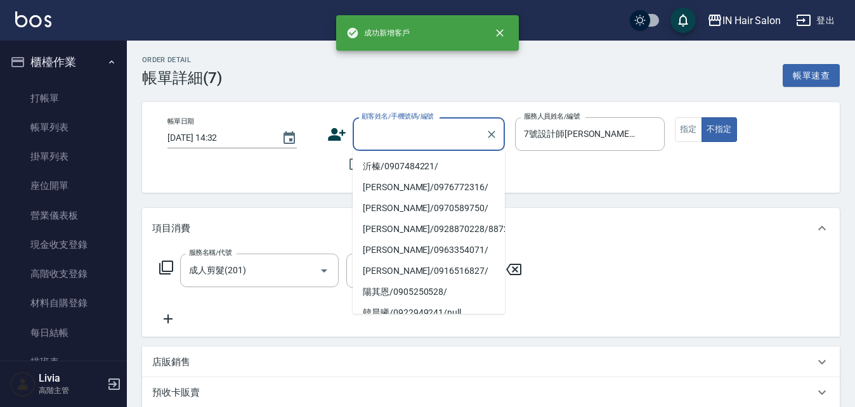
click at [396, 126] on input "顧客姓名/手機號碼/編號" at bounding box center [419, 134] width 122 height 22
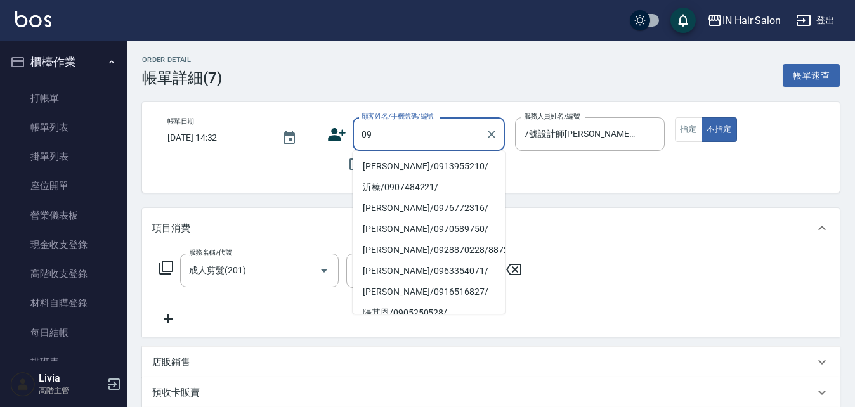
click at [378, 166] on li "[PERSON_NAME]/0913955210/" at bounding box center [428, 166] width 152 height 21
type input "[PERSON_NAME]/0913955210/"
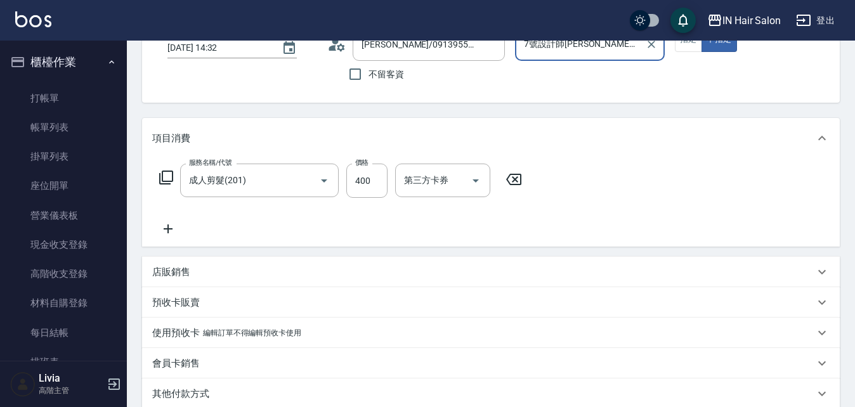
scroll to position [259, 0]
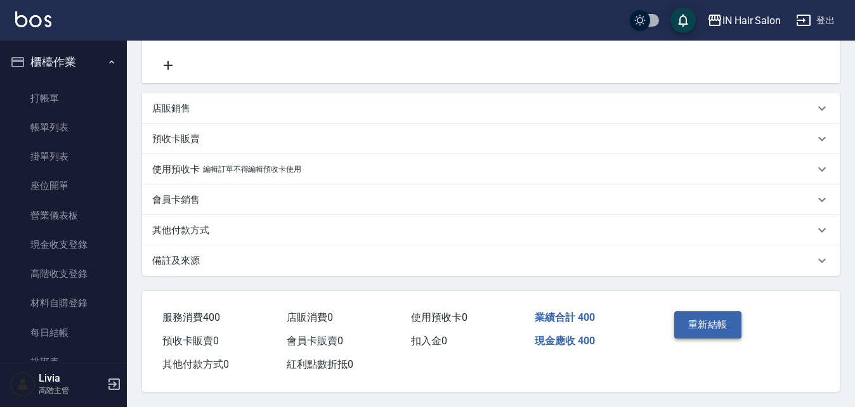
click at [710, 323] on button "重新結帳" at bounding box center [707, 324] width 67 height 27
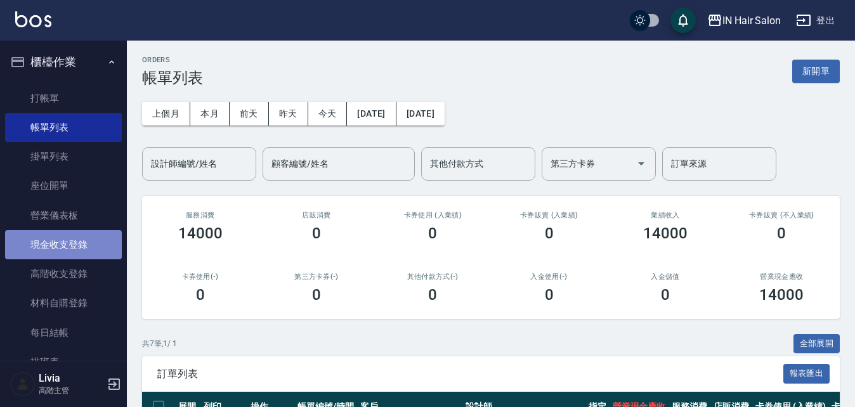
click at [72, 244] on link "現金收支登錄" at bounding box center [63, 244] width 117 height 29
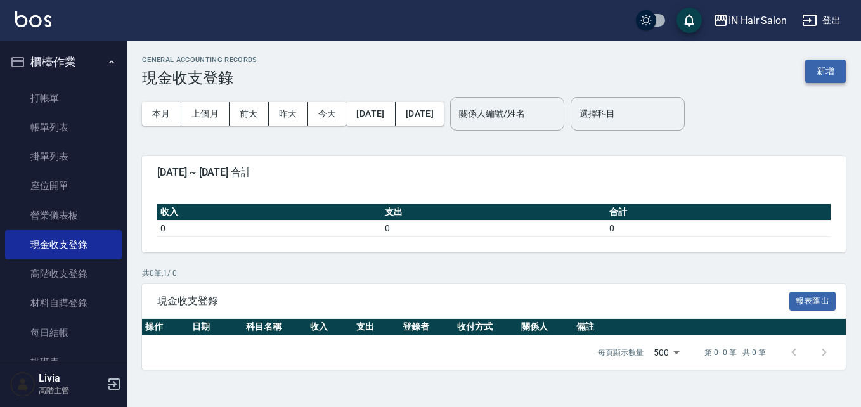
click at [826, 75] on button "新增" at bounding box center [825, 71] width 41 height 23
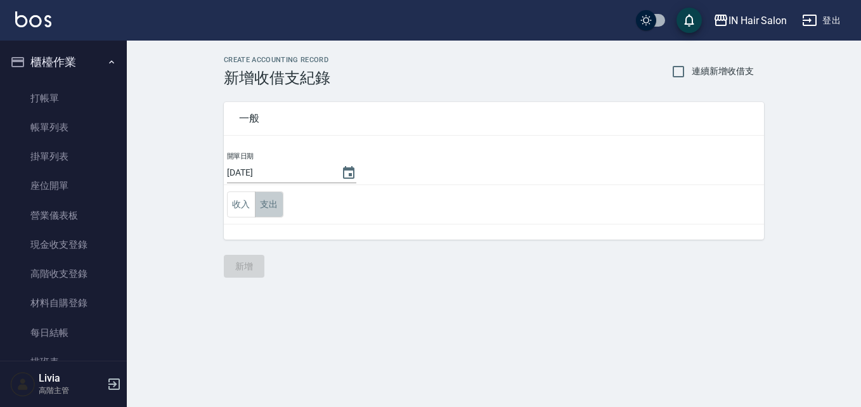
click at [271, 205] on button "支出" at bounding box center [269, 204] width 29 height 26
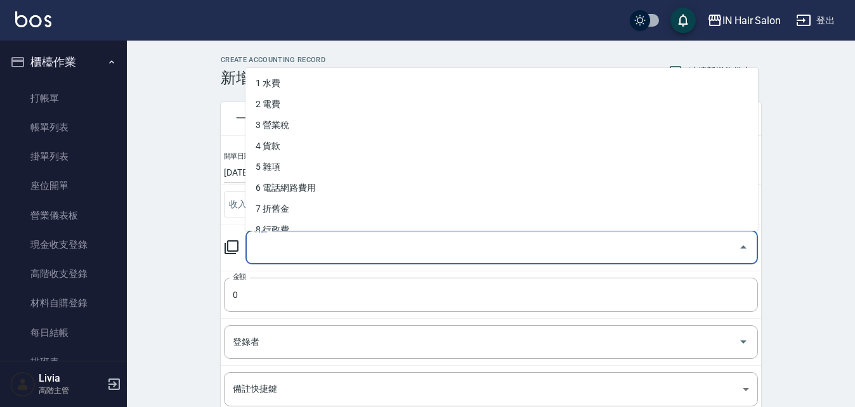
click at [278, 250] on input "科目" at bounding box center [492, 247] width 482 height 22
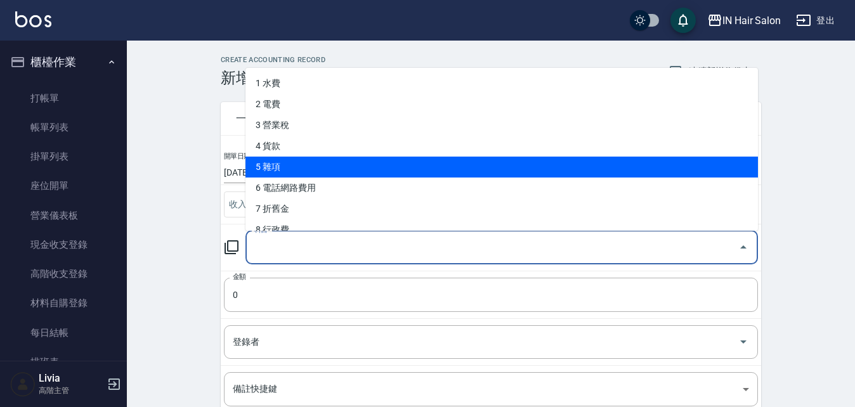
click at [287, 167] on li "5 雜項" at bounding box center [501, 167] width 512 height 21
type input "5 雜項"
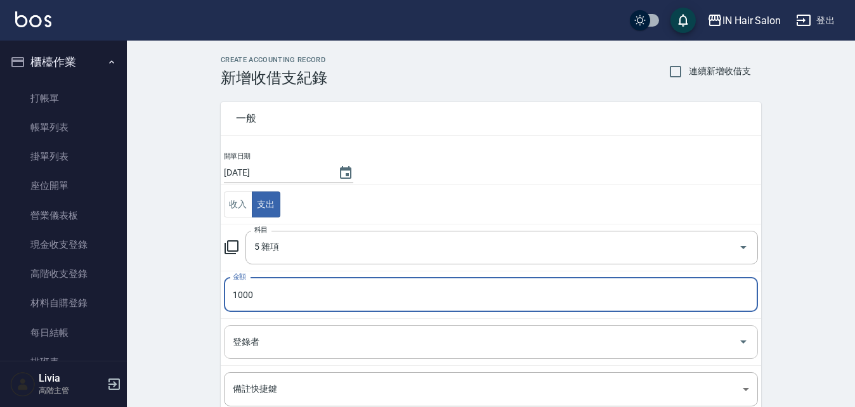
type input "1000"
click at [270, 339] on input "登錄者" at bounding box center [480, 342] width 503 height 22
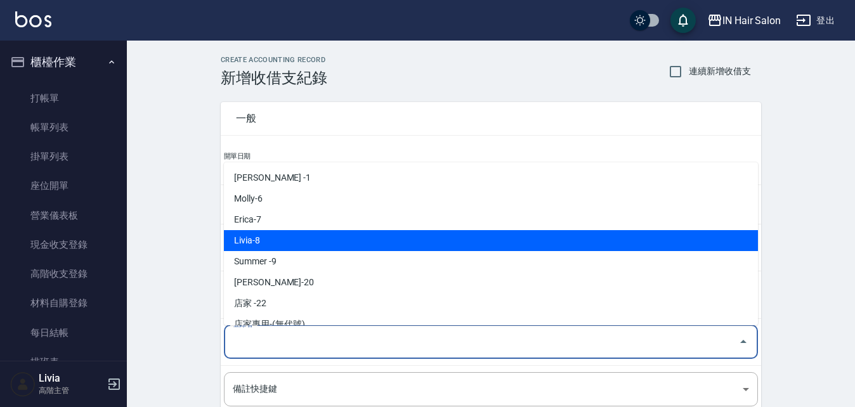
click at [262, 243] on li "Livia-8" at bounding box center [491, 240] width 534 height 21
type input "Livia-8"
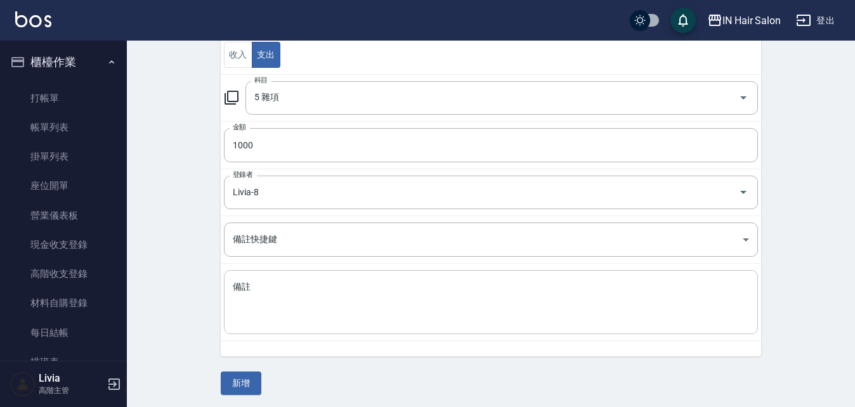
scroll to position [153, 0]
click at [259, 290] on textarea "備註" at bounding box center [491, 299] width 516 height 43
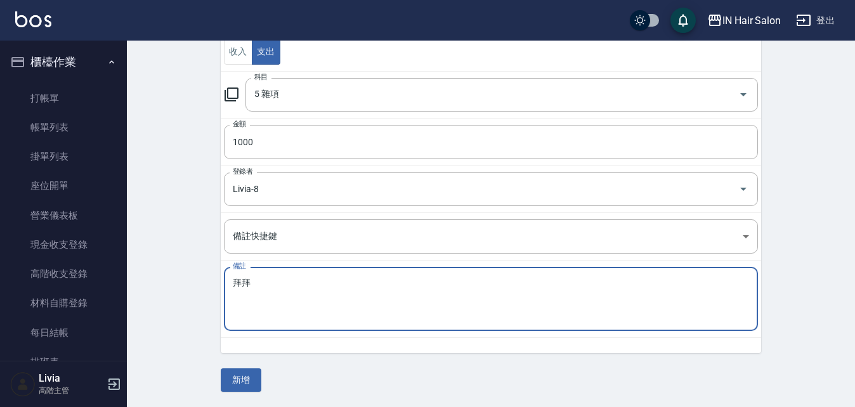
click at [336, 310] on textarea "拜拜" at bounding box center [491, 299] width 516 height 43
type textarea "拜拜"
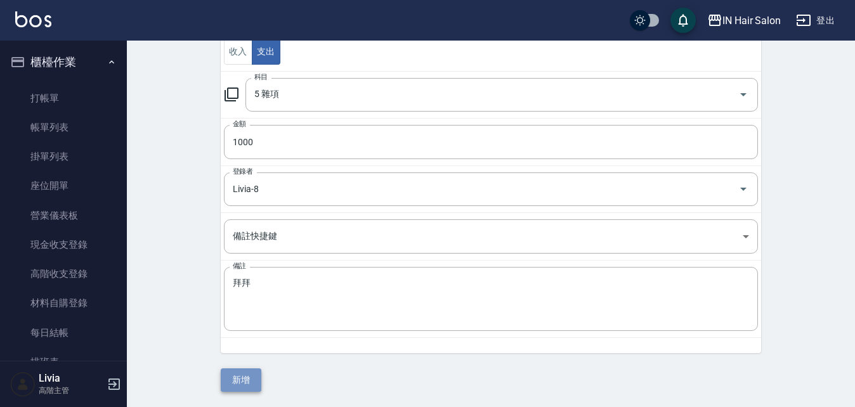
click at [250, 374] on button "新增" at bounding box center [241, 379] width 41 height 23
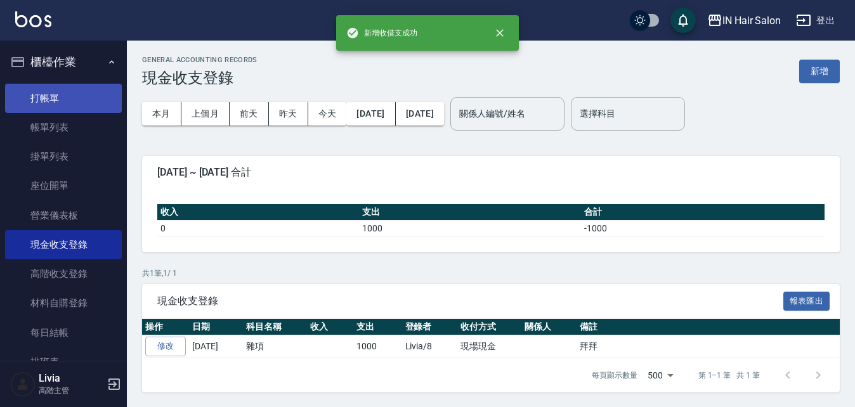
click at [65, 96] on link "打帳單" at bounding box center [63, 98] width 117 height 29
